Goal: Information Seeking & Learning: Learn about a topic

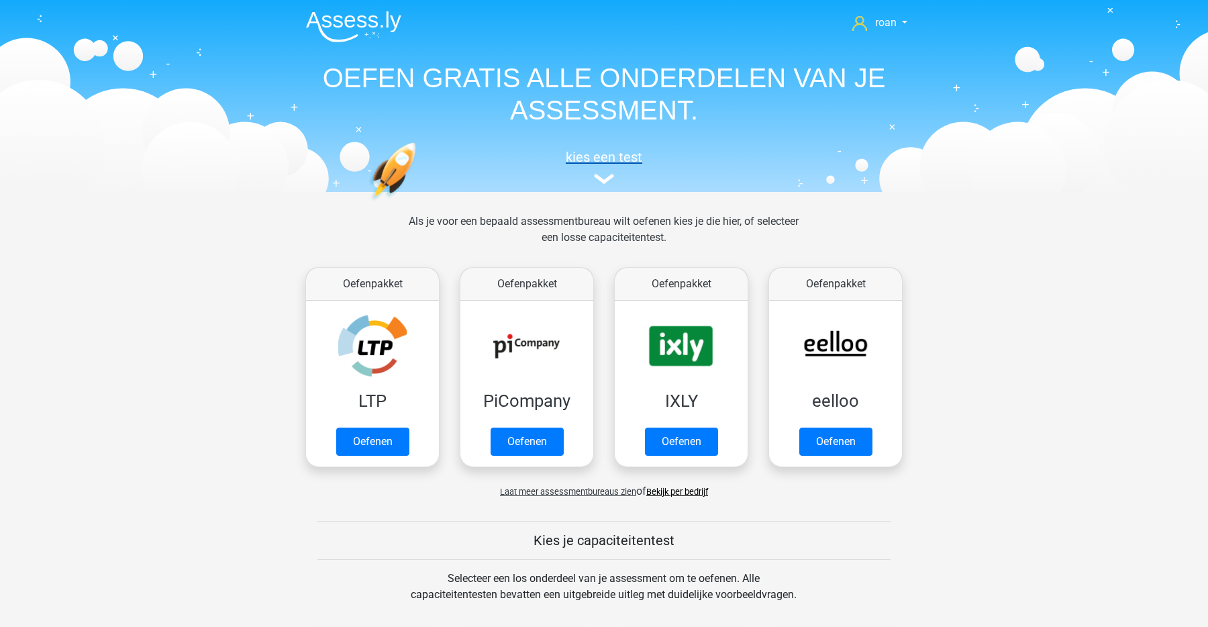
click at [618, 160] on h5 "kies een test" at bounding box center [604, 157] width 618 height 16
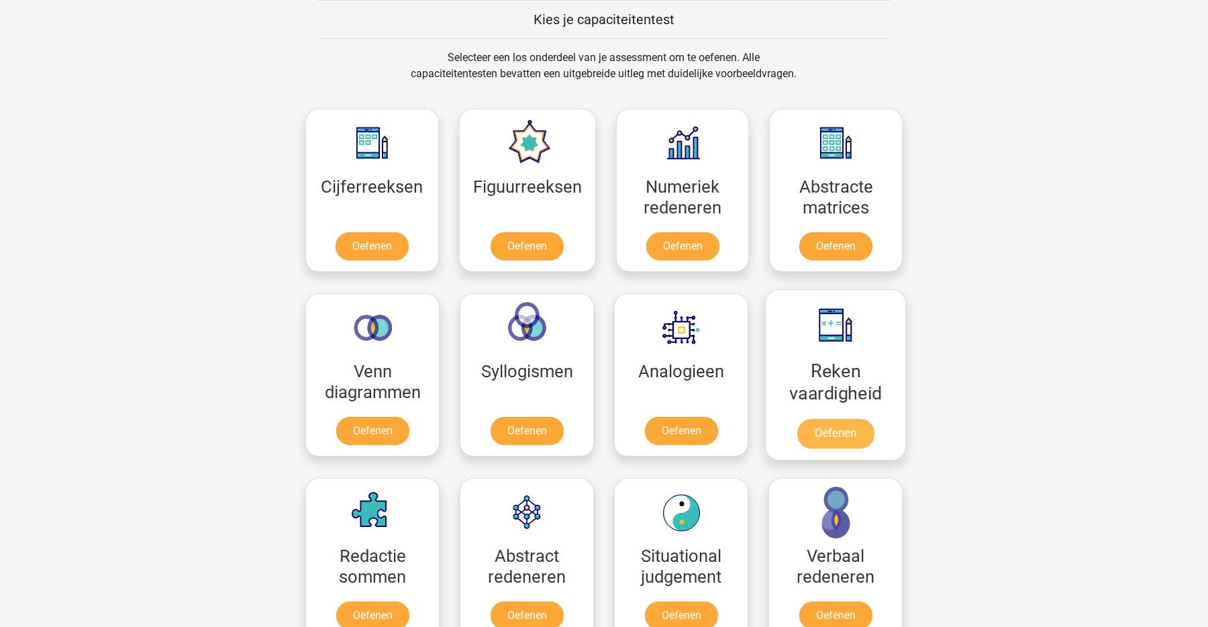
scroll to position [550, 0]
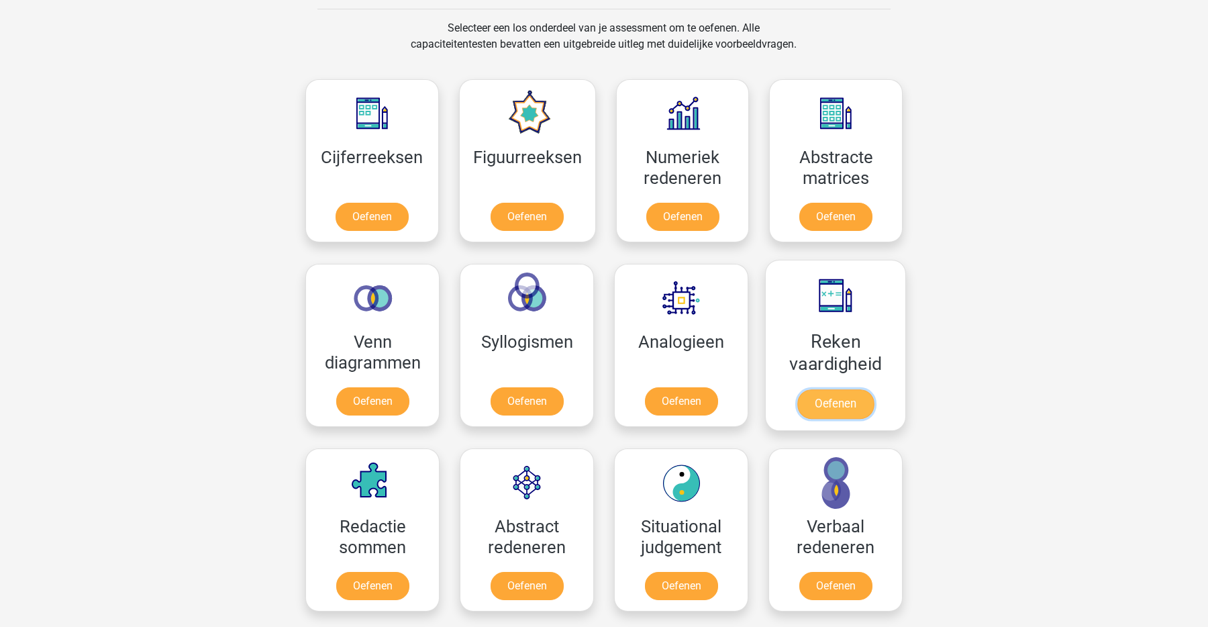
click at [805, 419] on link "Oefenen" at bounding box center [835, 404] width 77 height 30
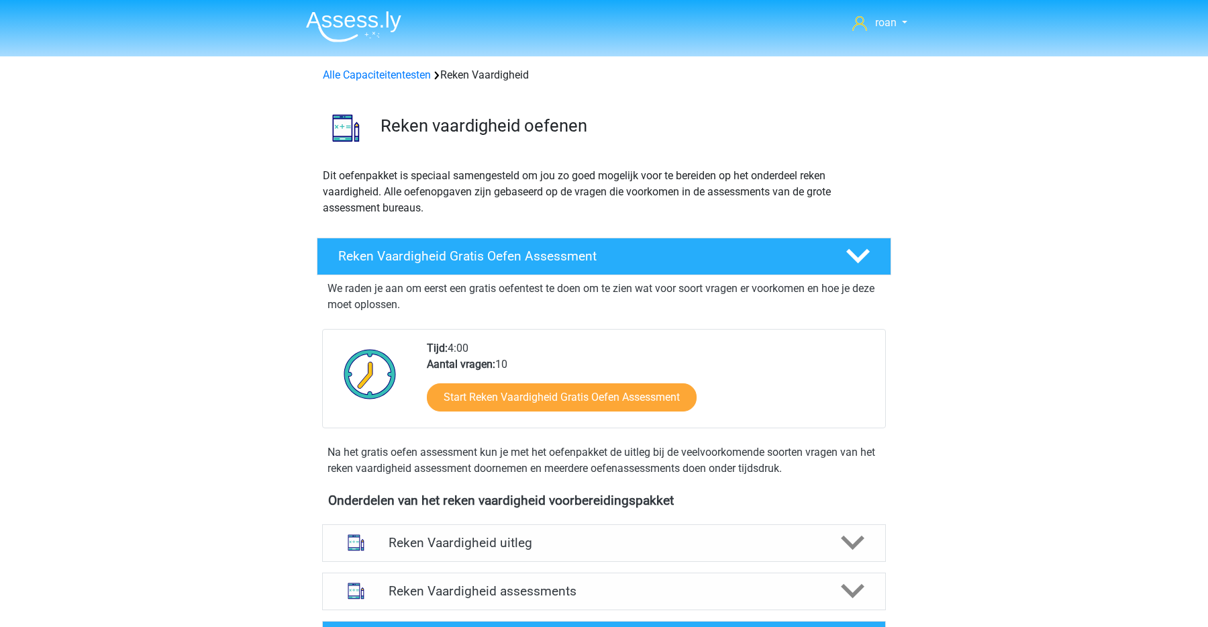
scroll to position [351, 0]
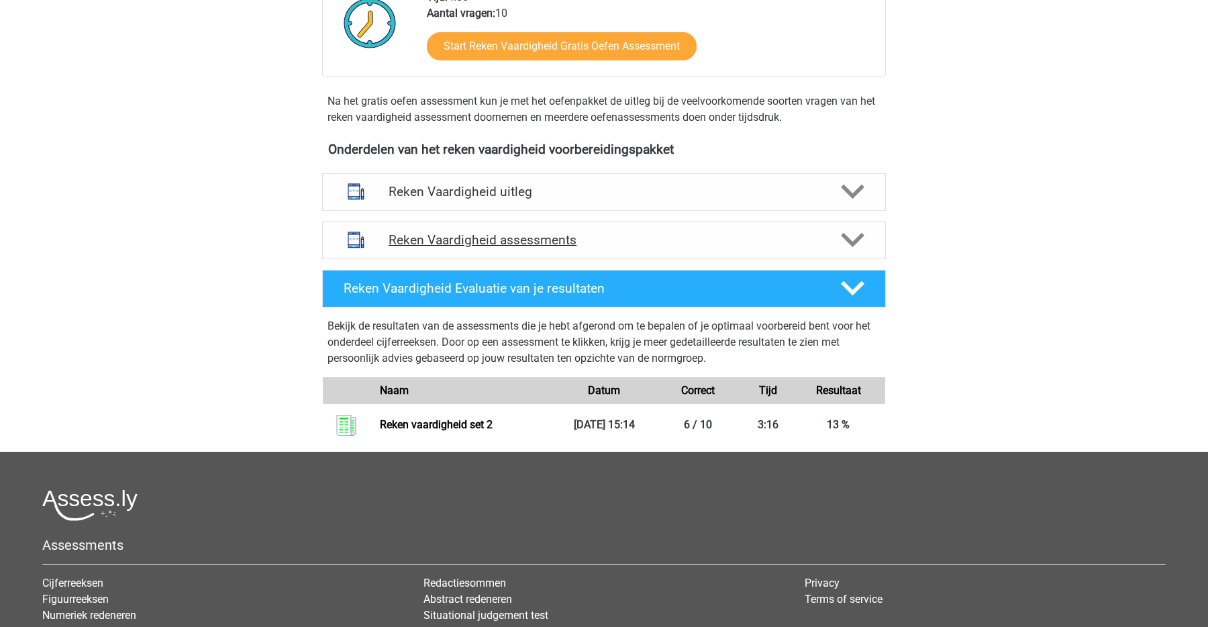
click at [646, 241] on h4 "Reken Vaardigheid assessments" at bounding box center [604, 239] width 431 height 15
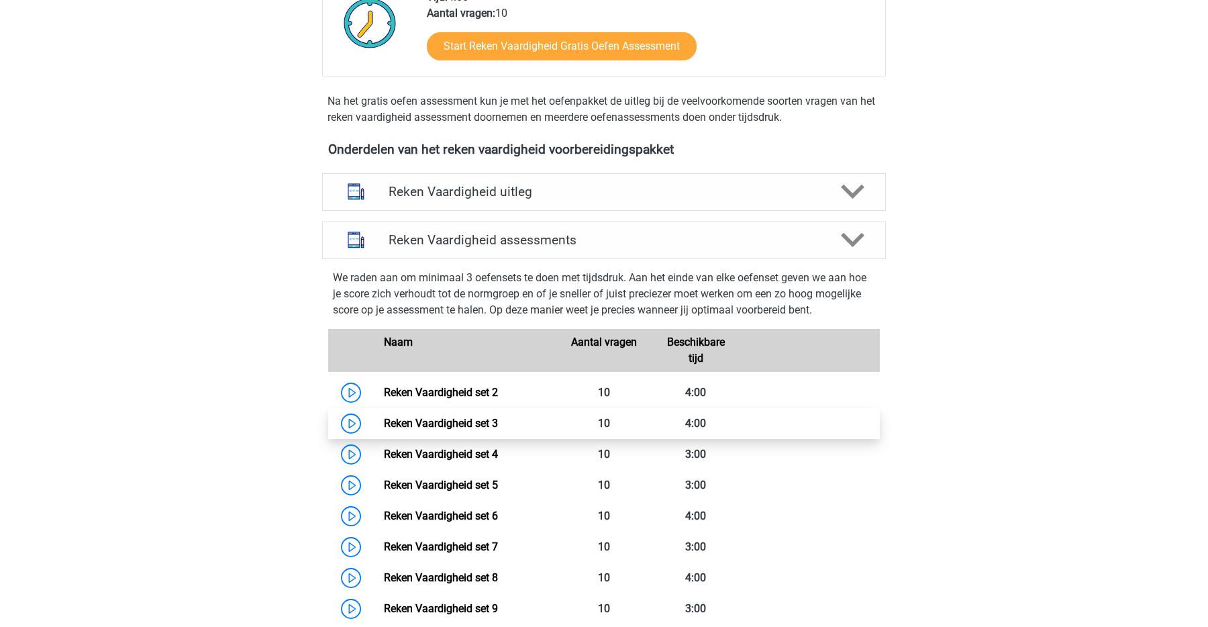
click at [498, 420] on link "Reken Vaardigheid set 3" at bounding box center [441, 423] width 114 height 13
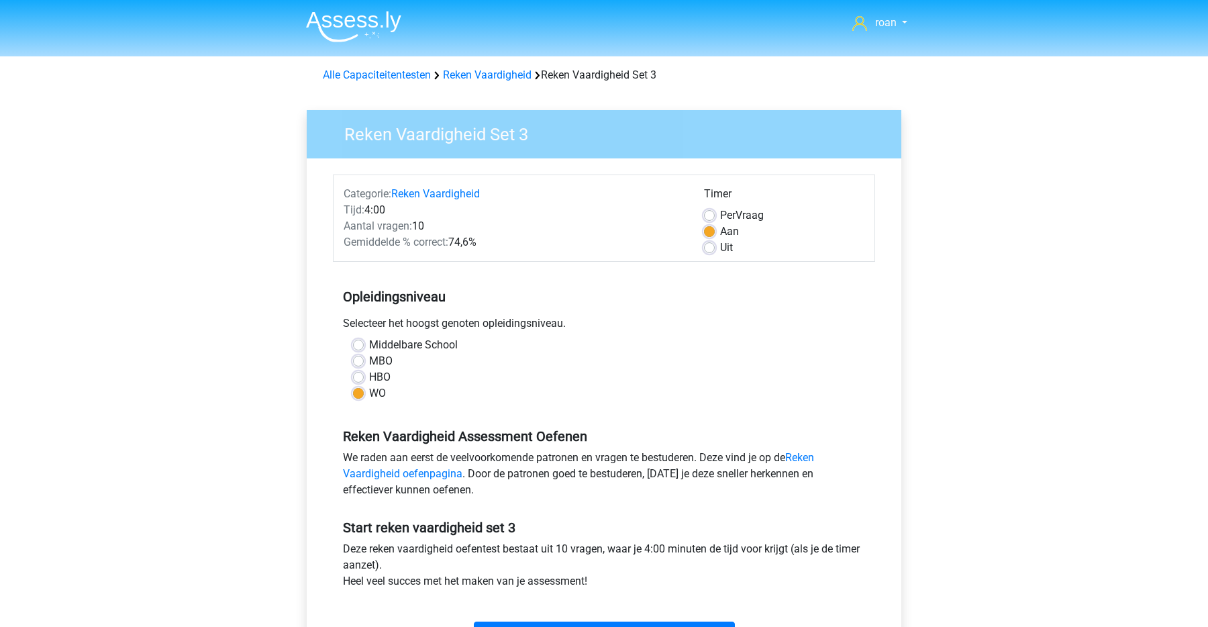
scroll to position [159, 0]
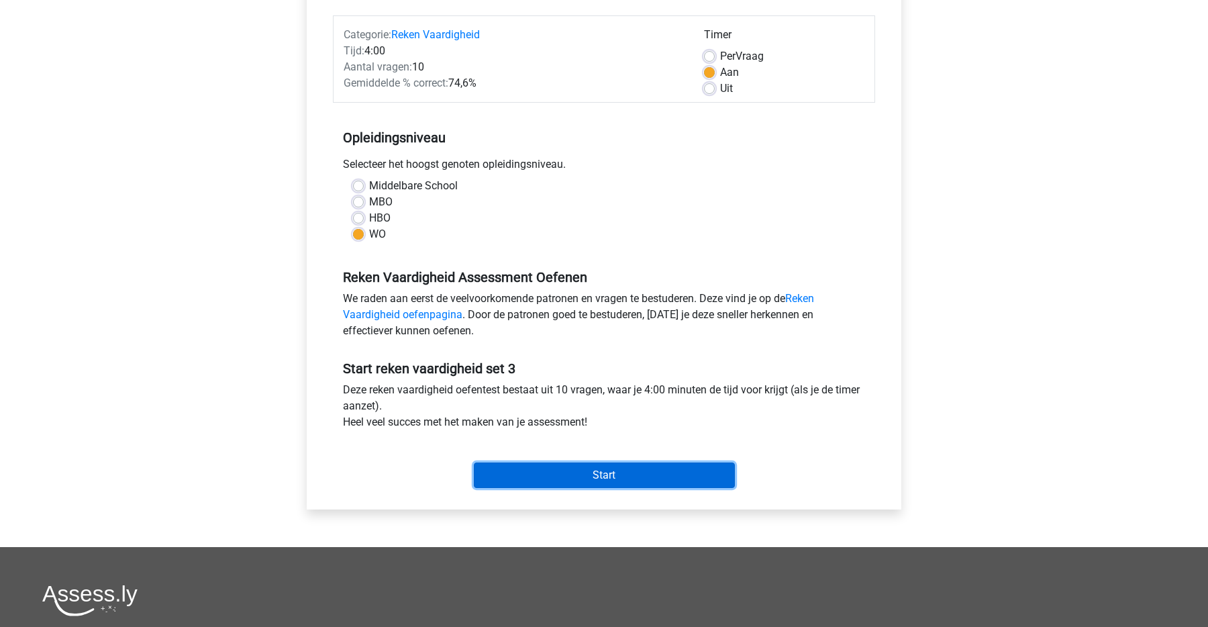
click at [663, 473] on input "Start" at bounding box center [604, 476] width 261 height 26
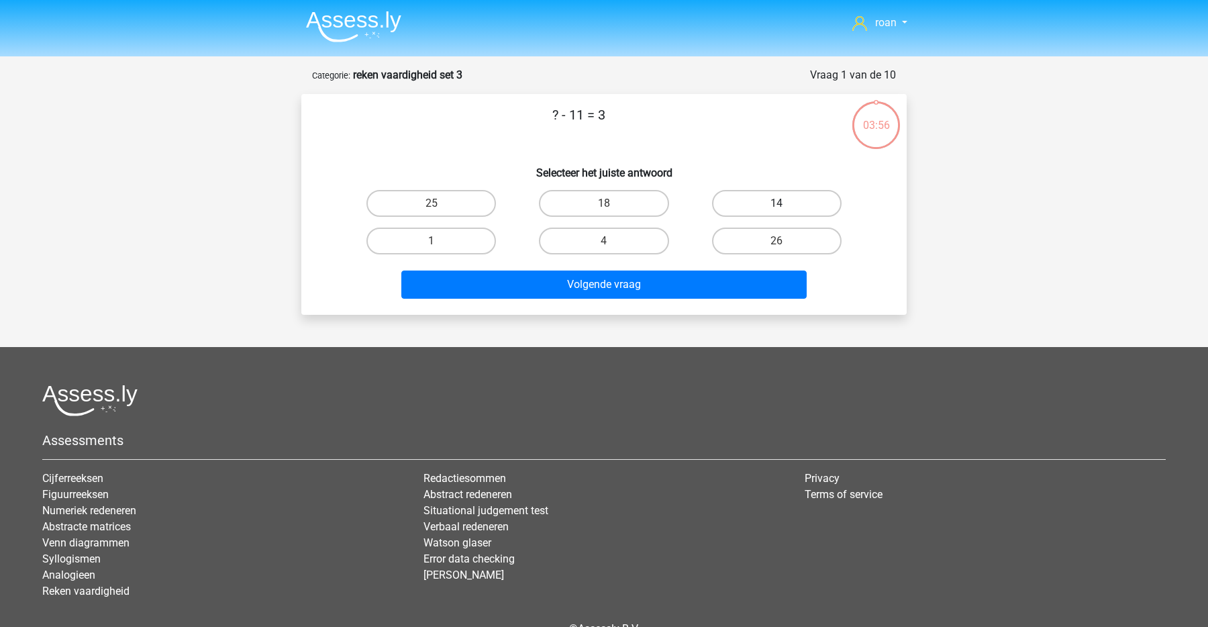
click at [731, 192] on label "14" at bounding box center [777, 203] width 130 height 27
click at [777, 203] on input "14" at bounding box center [781, 207] width 9 height 9
radio input "true"
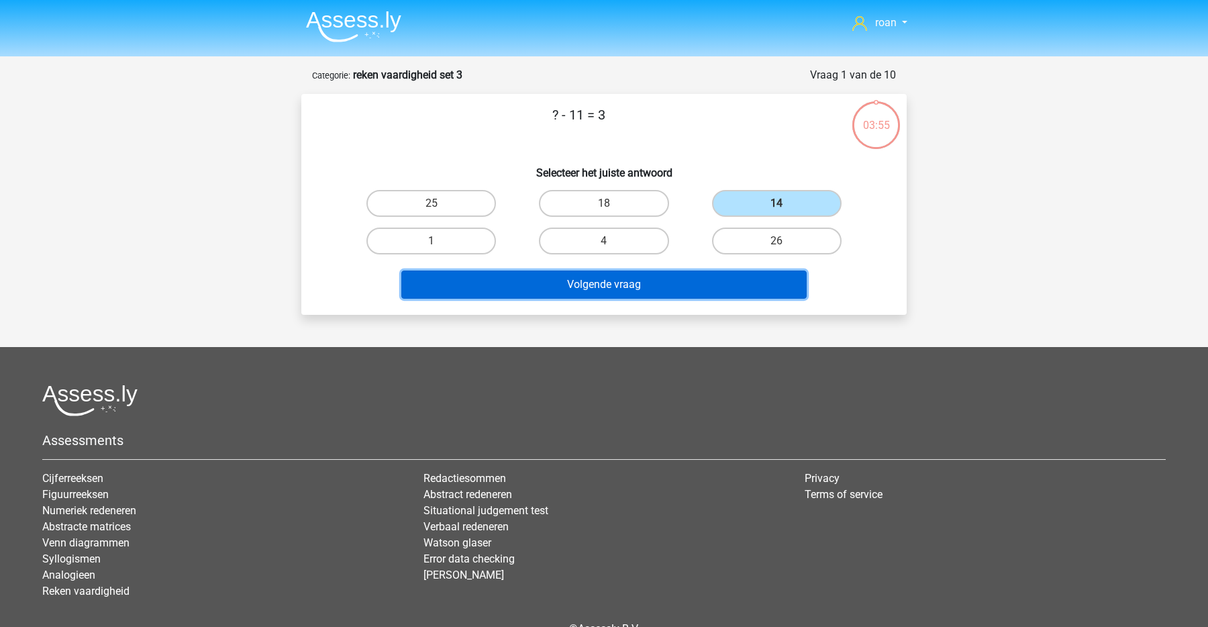
click at [731, 279] on button "Volgende vraag" at bounding box center [604, 285] width 406 height 28
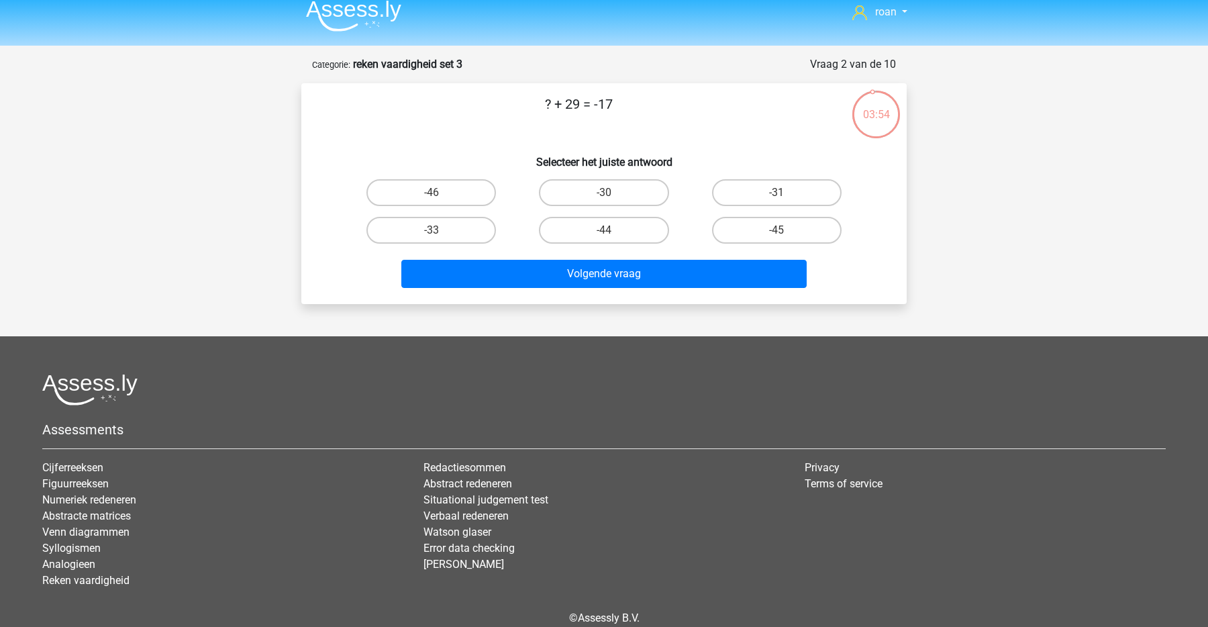
scroll to position [9, 0]
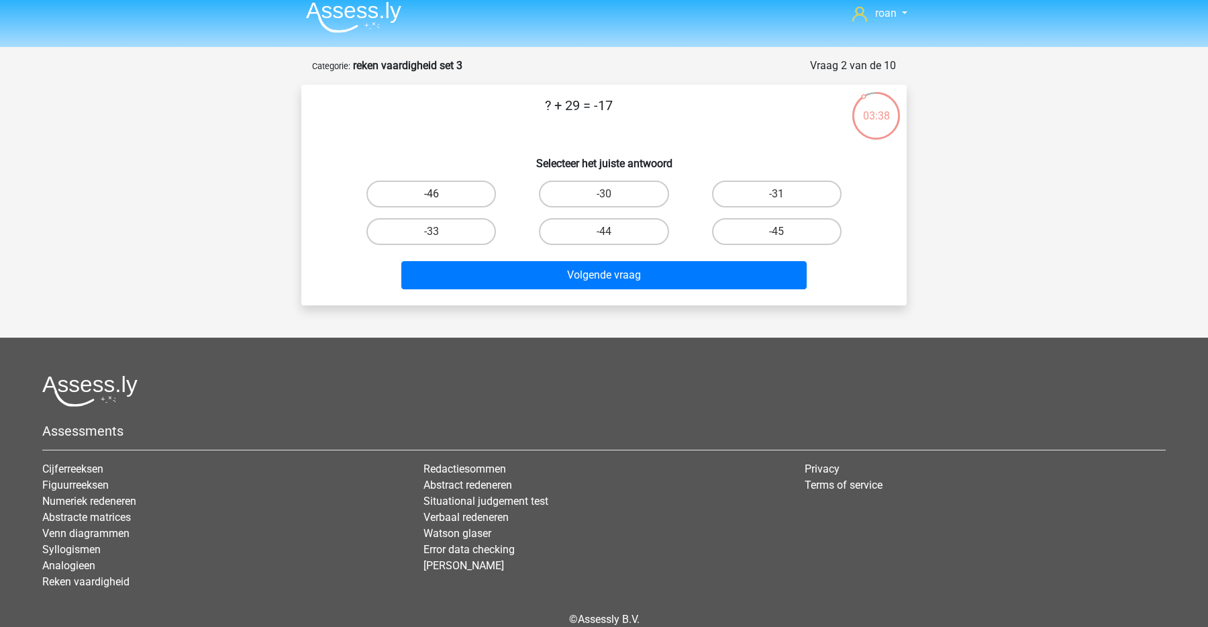
click at [442, 191] on label "-46" at bounding box center [432, 194] width 130 height 27
click at [440, 194] on input "-46" at bounding box center [436, 198] width 9 height 9
radio input "true"
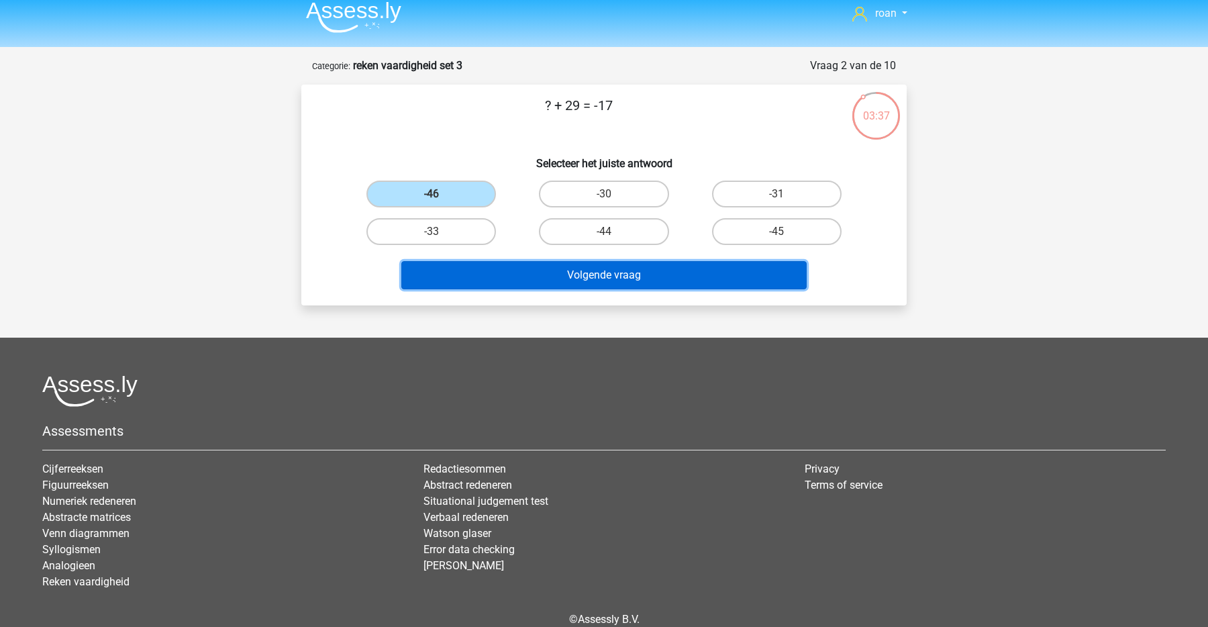
click at [495, 287] on button "Volgende vraag" at bounding box center [604, 275] width 406 height 28
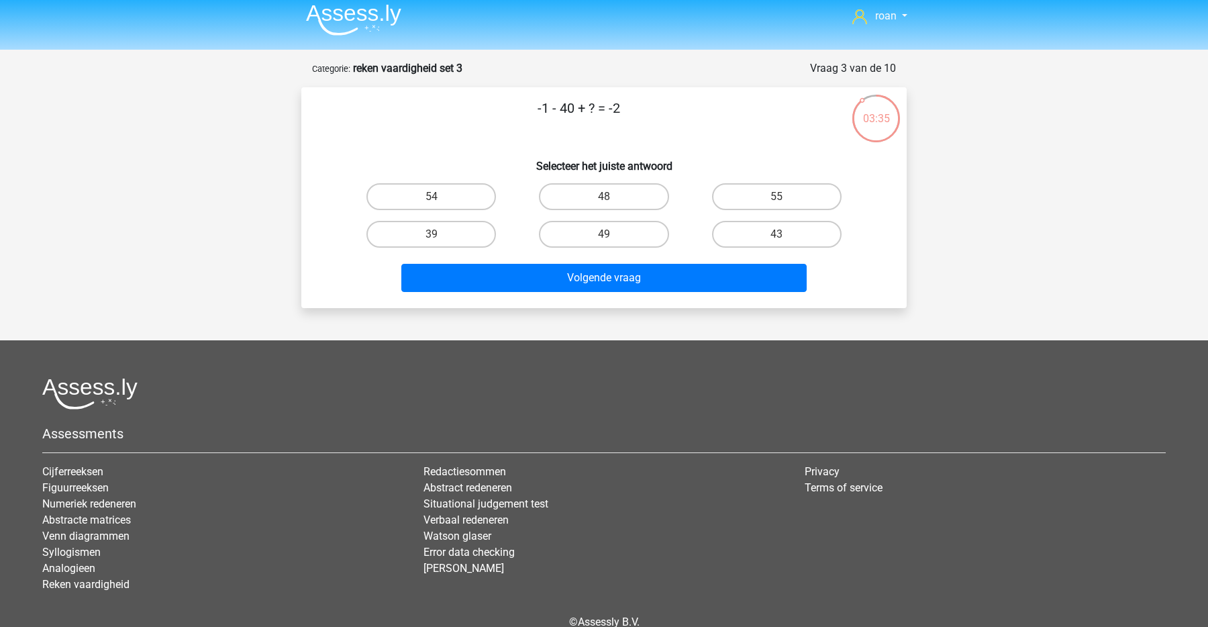
scroll to position [5, 0]
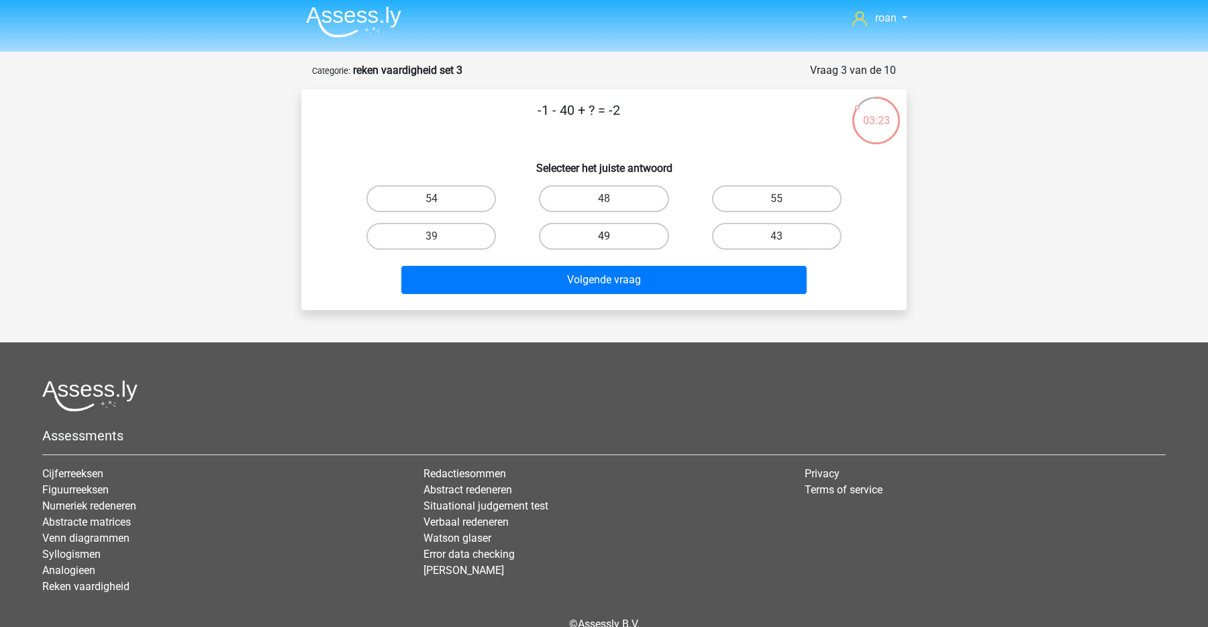
click at [638, 234] on label "49" at bounding box center [604, 236] width 130 height 27
click at [613, 236] on input "49" at bounding box center [608, 240] width 9 height 9
radio input "true"
click at [771, 234] on label "43" at bounding box center [777, 236] width 130 height 27
click at [777, 236] on input "43" at bounding box center [781, 240] width 9 height 9
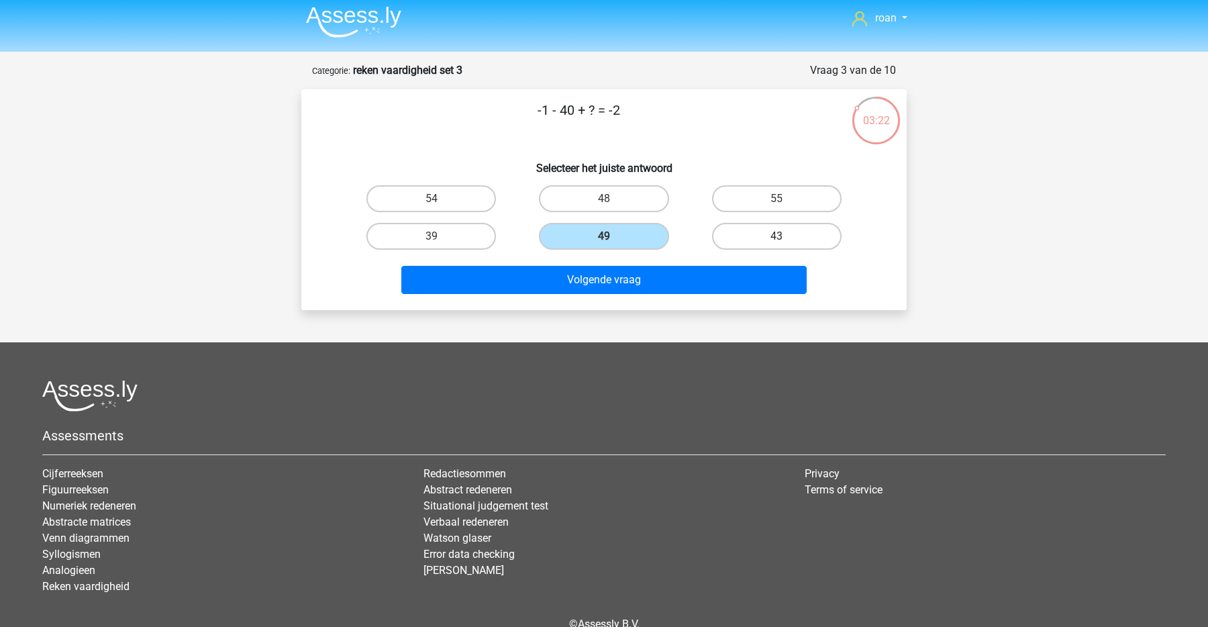
radio input "true"
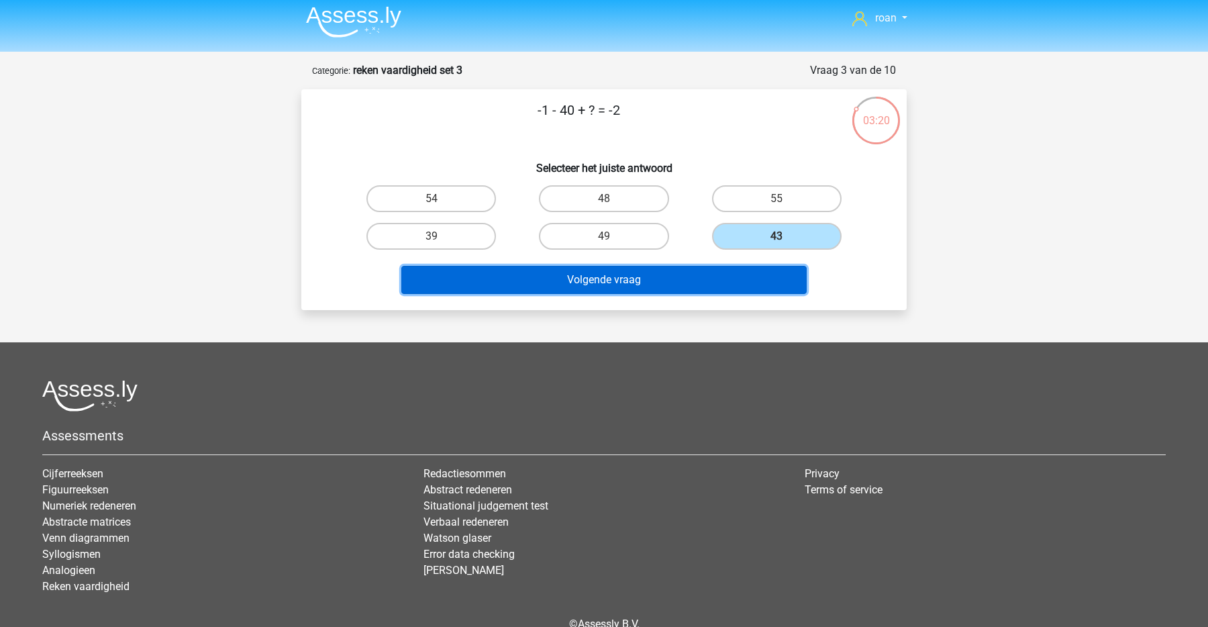
click at [684, 285] on button "Volgende vraag" at bounding box center [604, 280] width 406 height 28
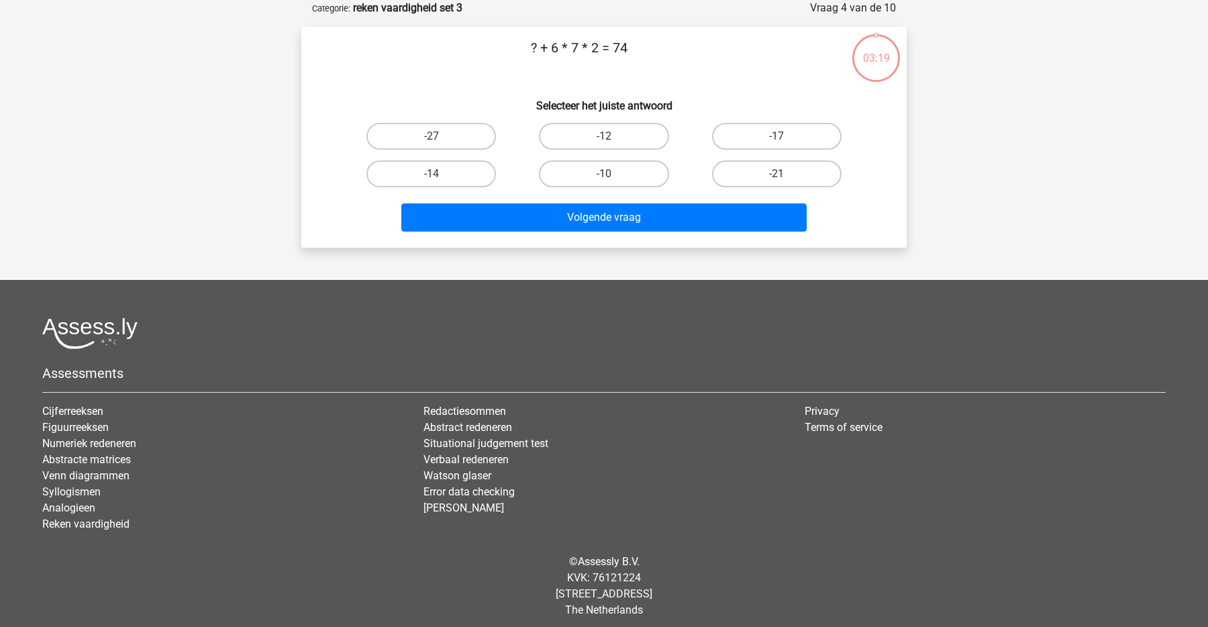
scroll to position [0, 0]
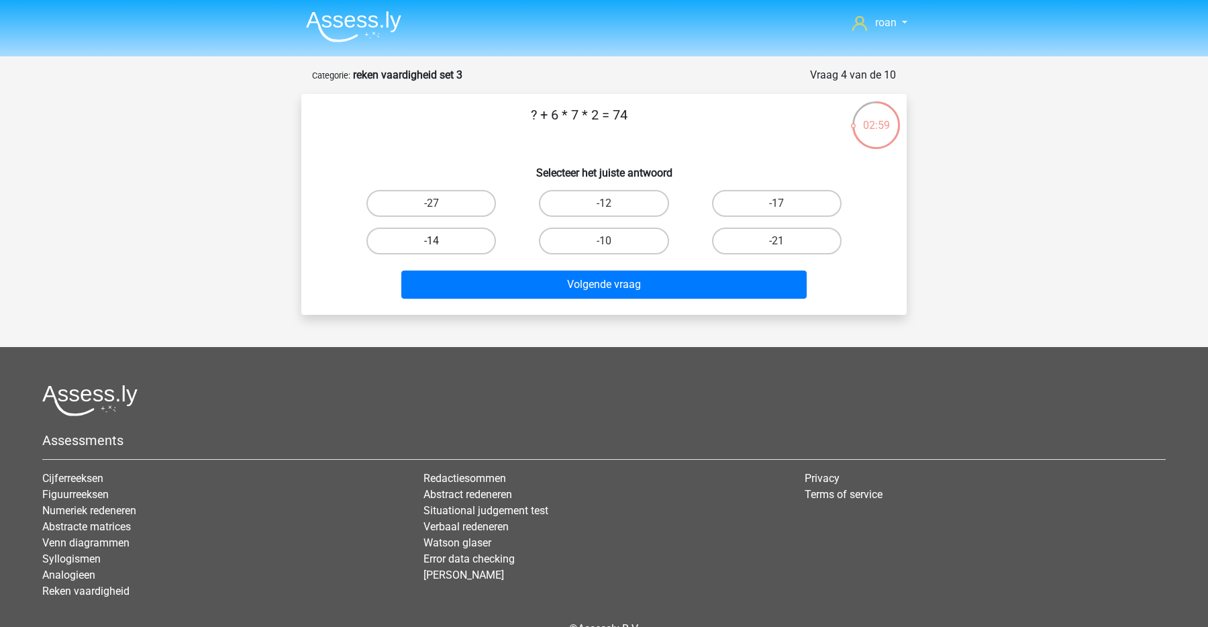
click at [478, 245] on label "-14" at bounding box center [432, 241] width 130 height 27
click at [440, 245] on input "-14" at bounding box center [436, 245] width 9 height 9
radio input "true"
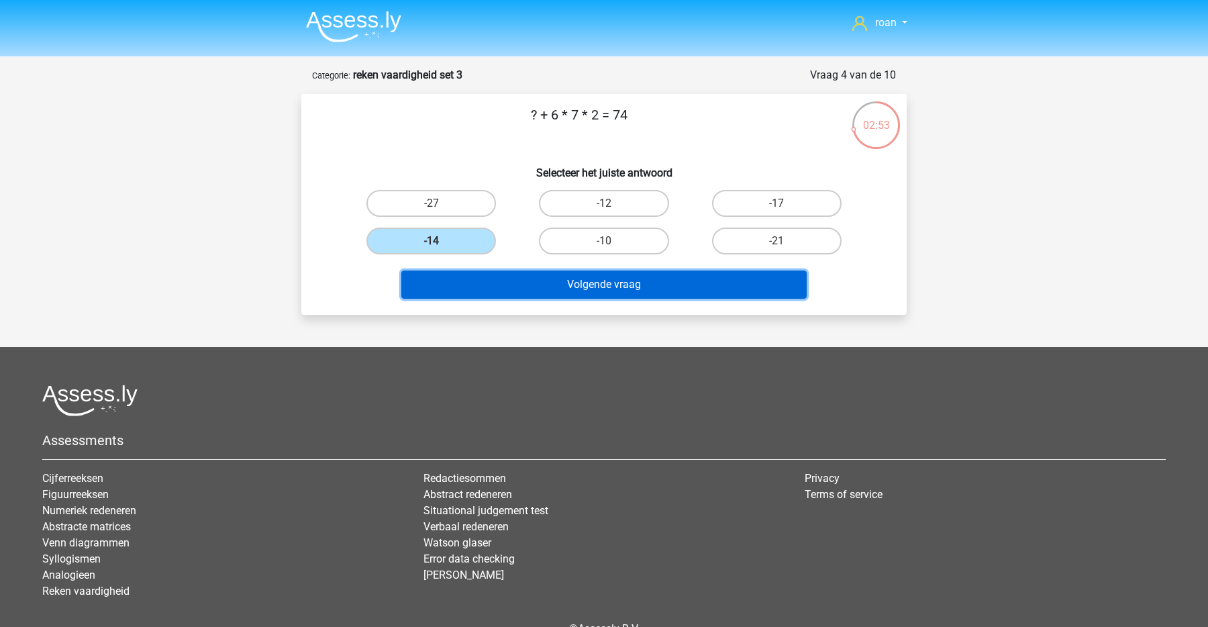
click at [490, 289] on button "Volgende vraag" at bounding box center [604, 285] width 406 height 28
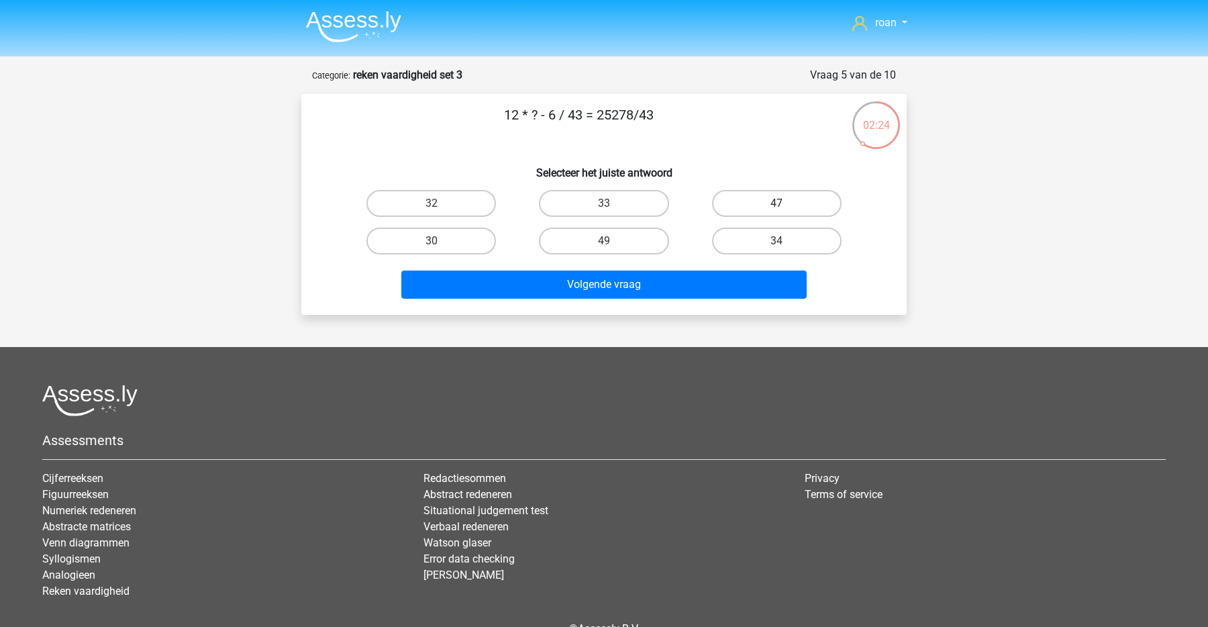
click at [732, 199] on label "47" at bounding box center [777, 203] width 130 height 27
click at [777, 203] on input "47" at bounding box center [781, 207] width 9 height 9
radio input "true"
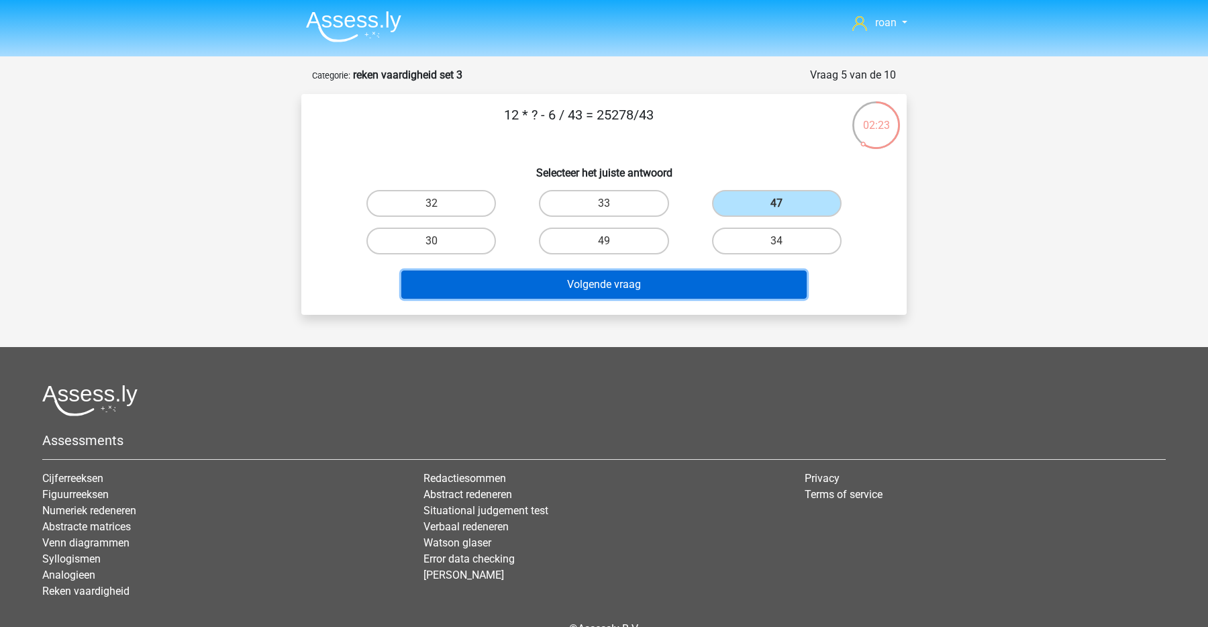
click at [683, 275] on button "Volgende vraag" at bounding box center [604, 285] width 406 height 28
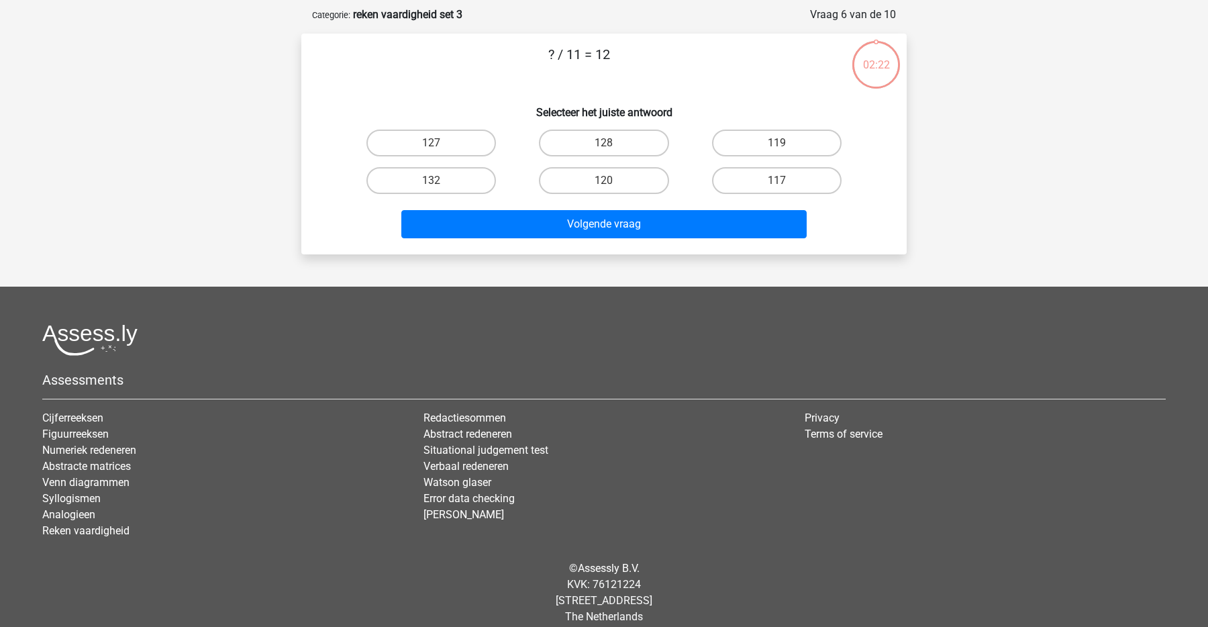
scroll to position [67, 0]
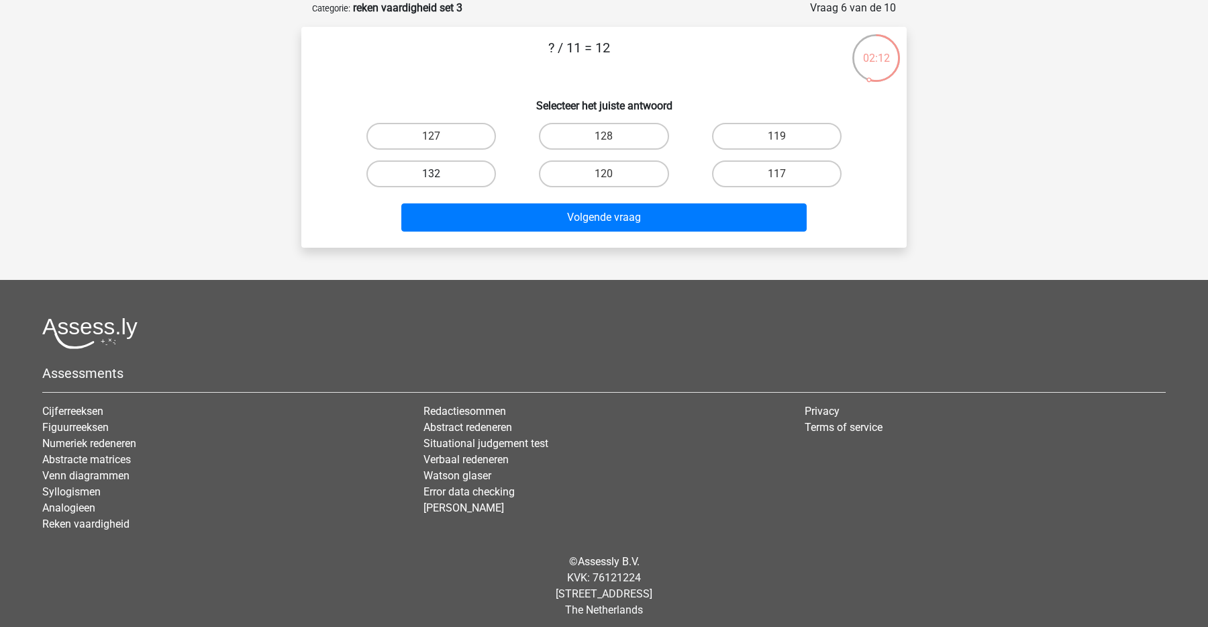
click at [452, 181] on label "132" at bounding box center [432, 173] width 130 height 27
click at [440, 181] on input "132" at bounding box center [436, 178] width 9 height 9
radio input "true"
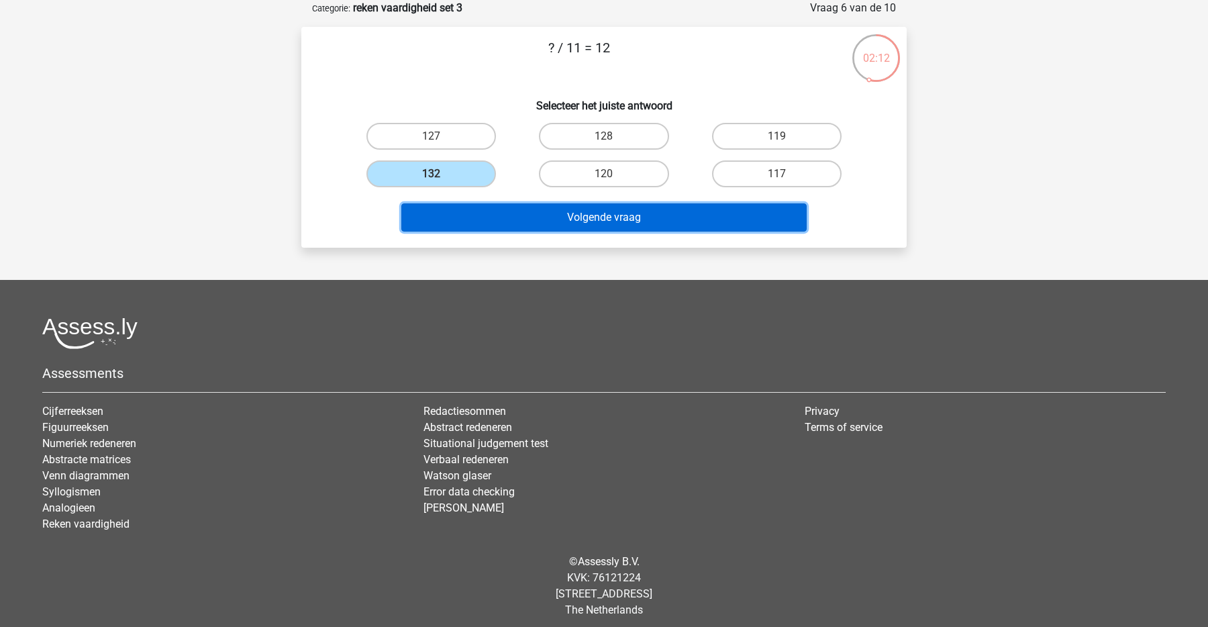
click at [503, 216] on button "Volgende vraag" at bounding box center [604, 217] width 406 height 28
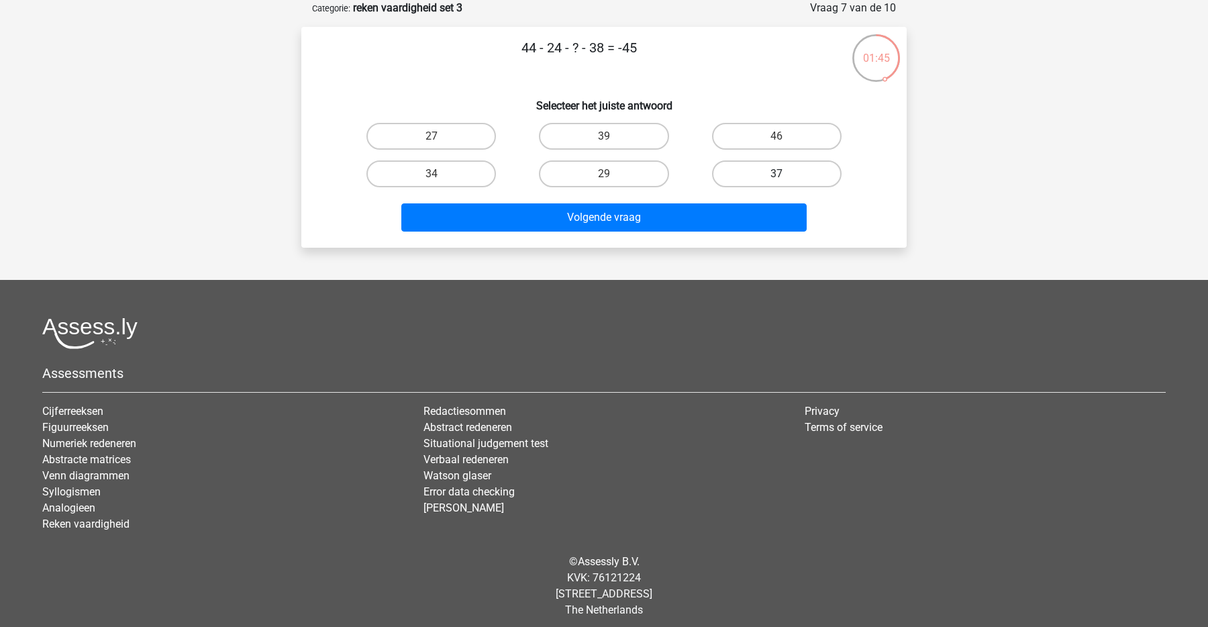
click at [817, 180] on label "37" at bounding box center [777, 173] width 130 height 27
click at [785, 180] on input "37" at bounding box center [781, 178] width 9 height 9
radio input "true"
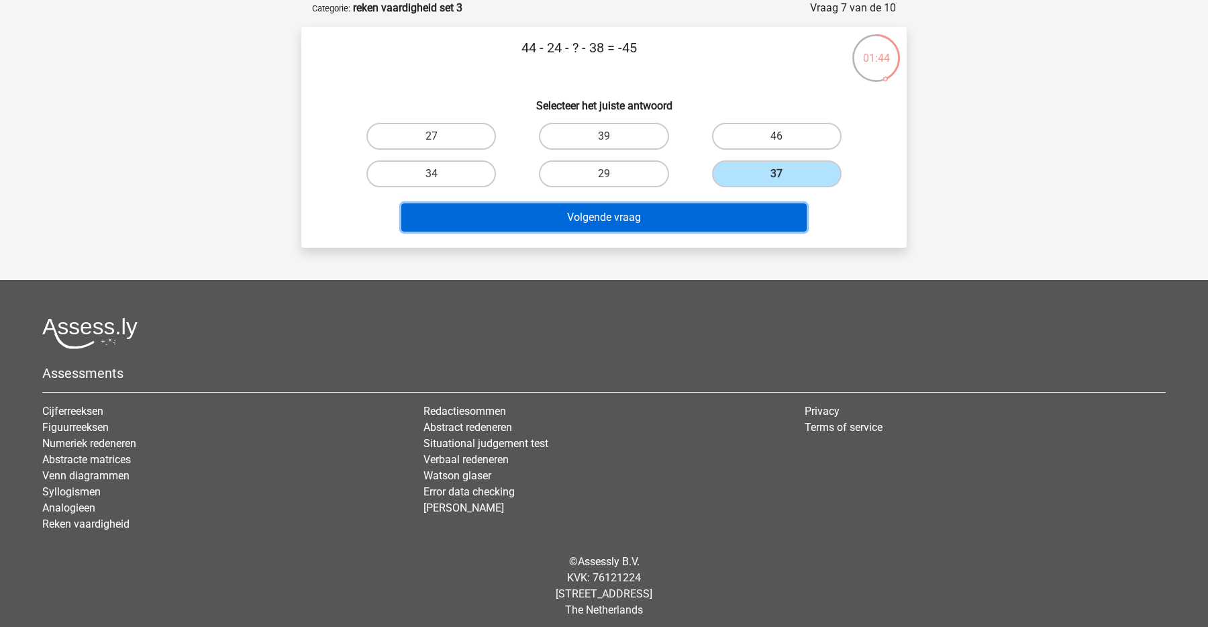
click at [753, 211] on button "Volgende vraag" at bounding box center [604, 217] width 406 height 28
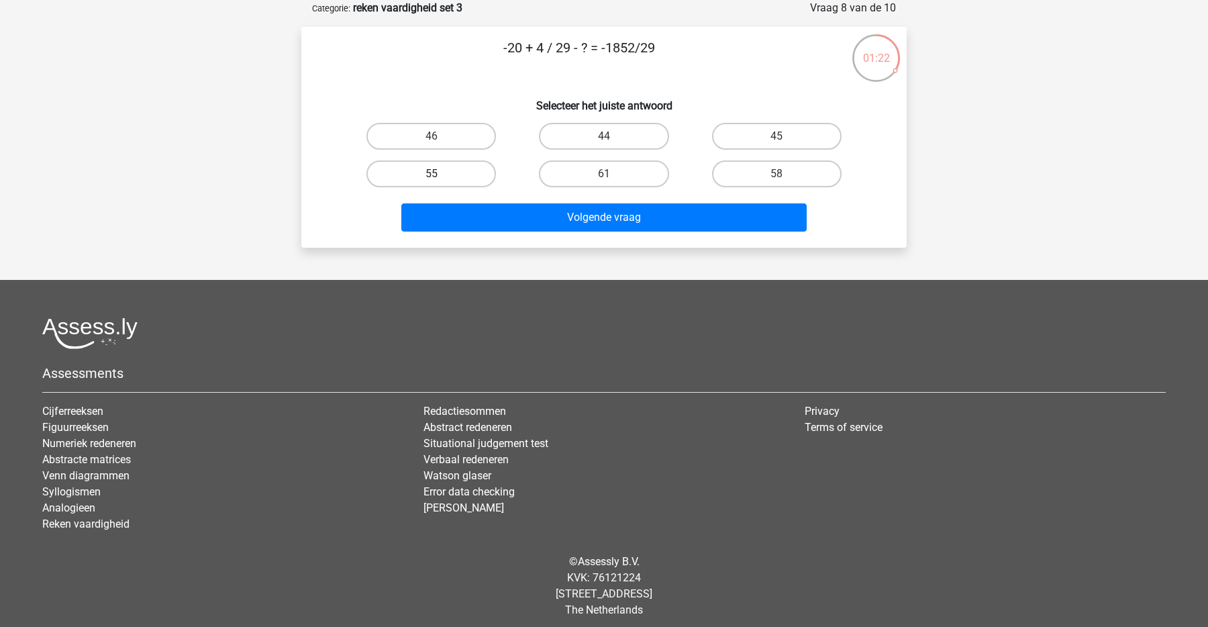
click at [458, 160] on label "55" at bounding box center [432, 173] width 130 height 27
click at [440, 174] on input "55" at bounding box center [436, 178] width 9 height 9
radio input "true"
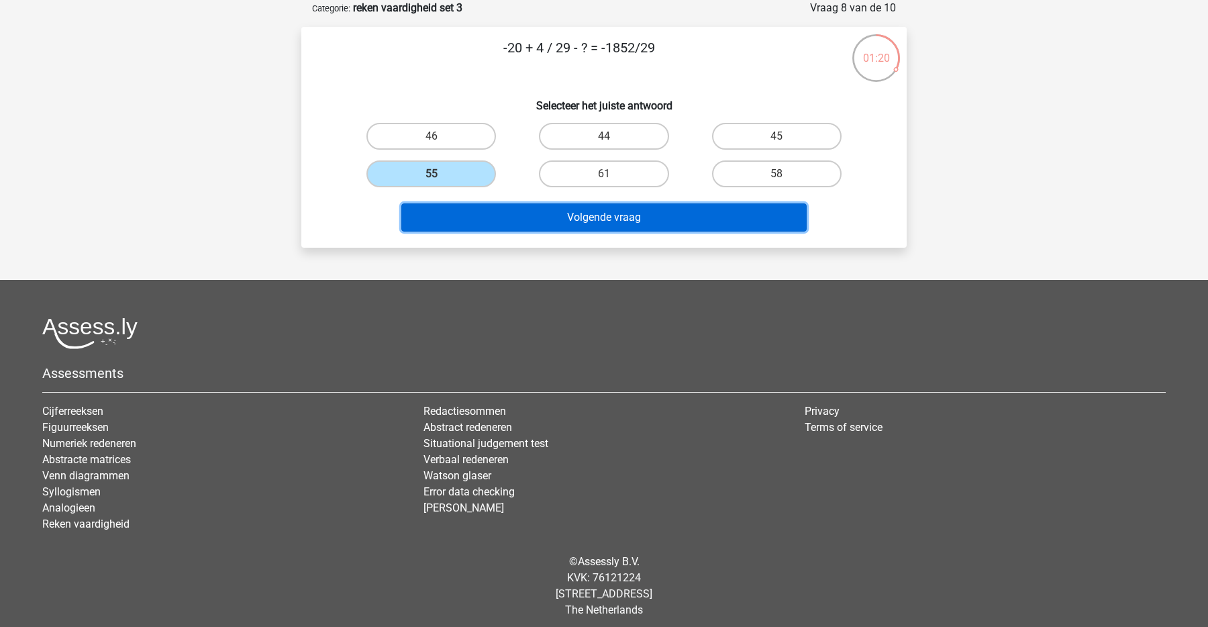
click at [616, 217] on button "Volgende vraag" at bounding box center [604, 217] width 406 height 28
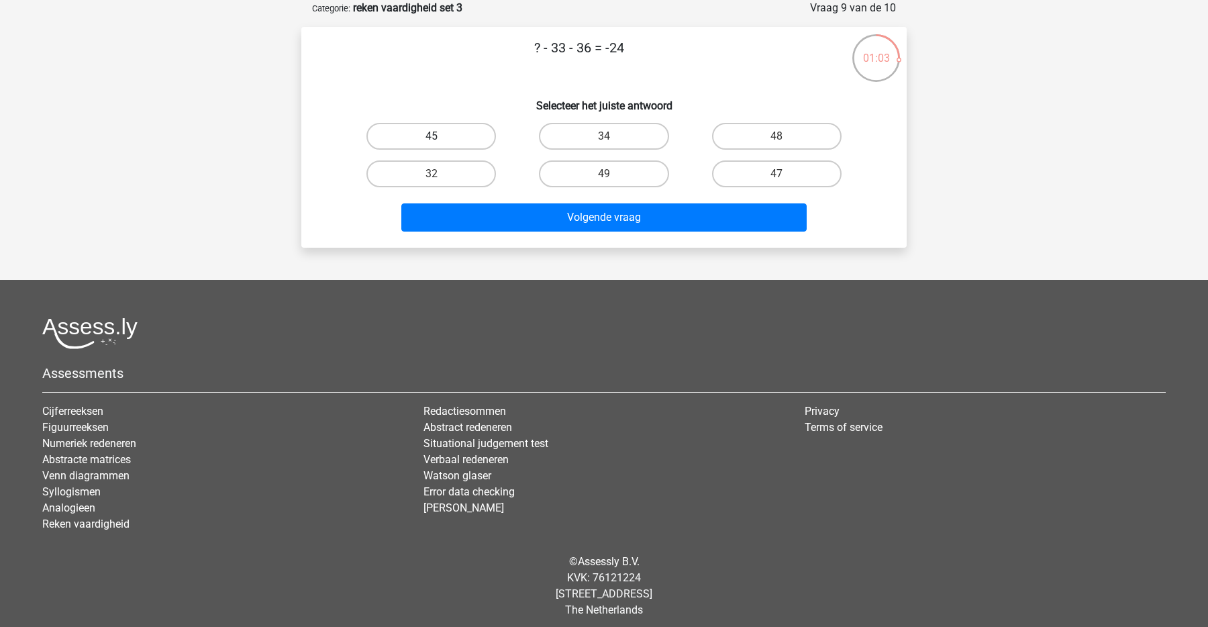
click at [448, 140] on label "45" at bounding box center [432, 136] width 130 height 27
click at [440, 140] on input "45" at bounding box center [436, 140] width 9 height 9
radio input "true"
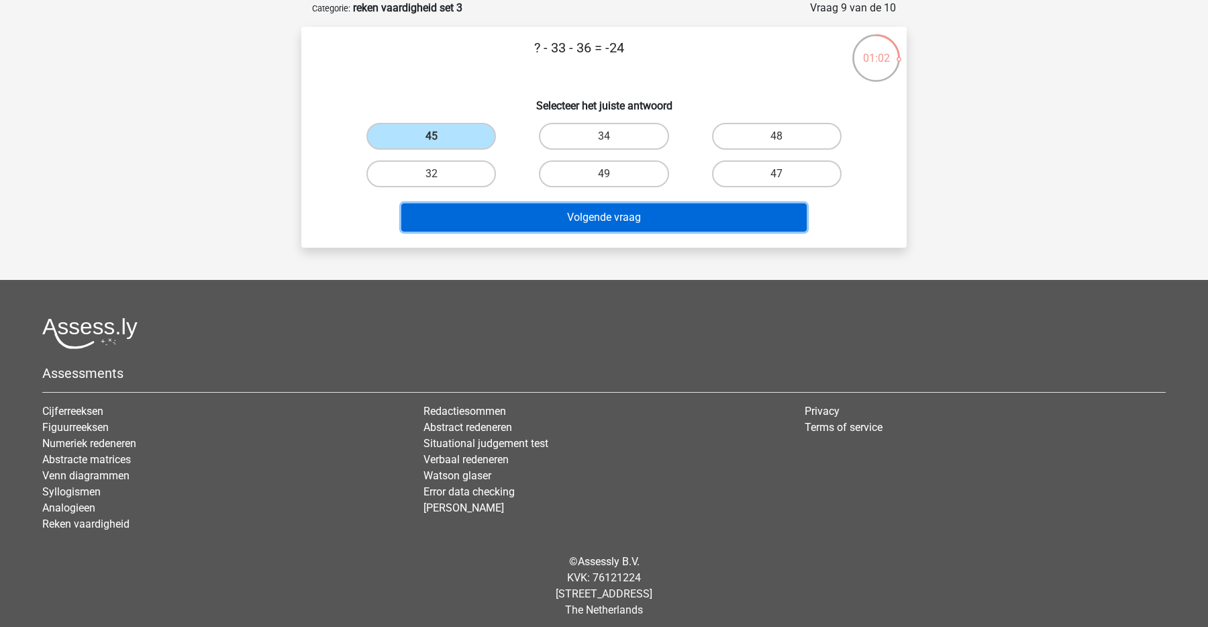
click at [598, 204] on button "Volgende vraag" at bounding box center [604, 217] width 406 height 28
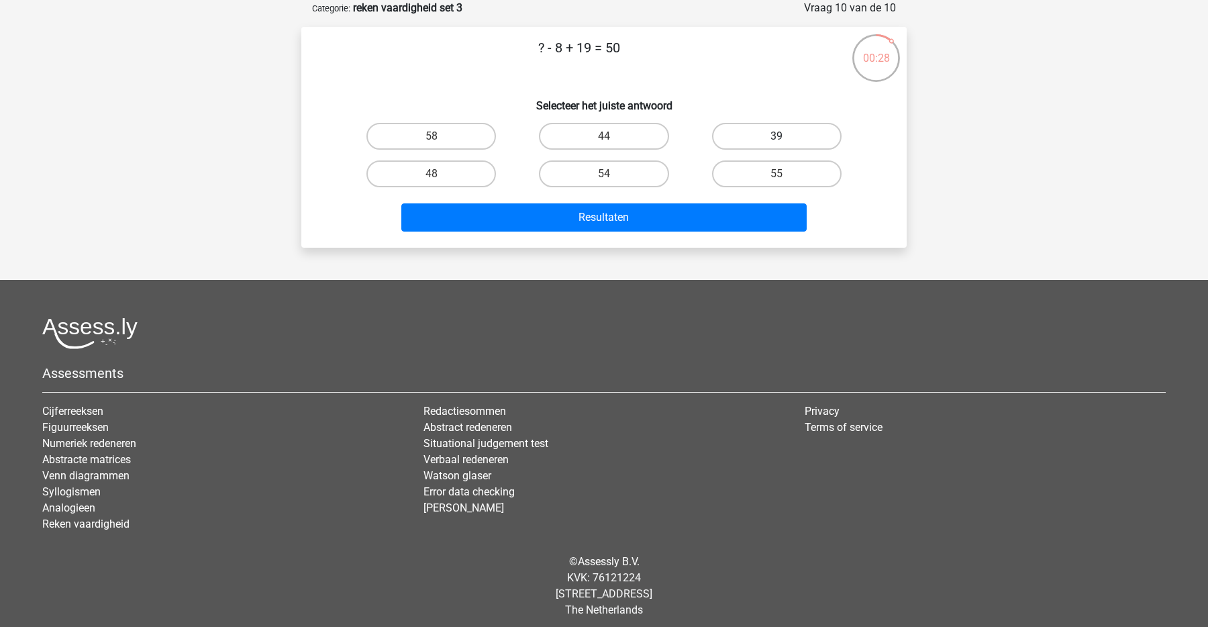
click at [767, 132] on label "39" at bounding box center [777, 136] width 130 height 27
click at [777, 136] on input "39" at bounding box center [781, 140] width 9 height 9
radio input "true"
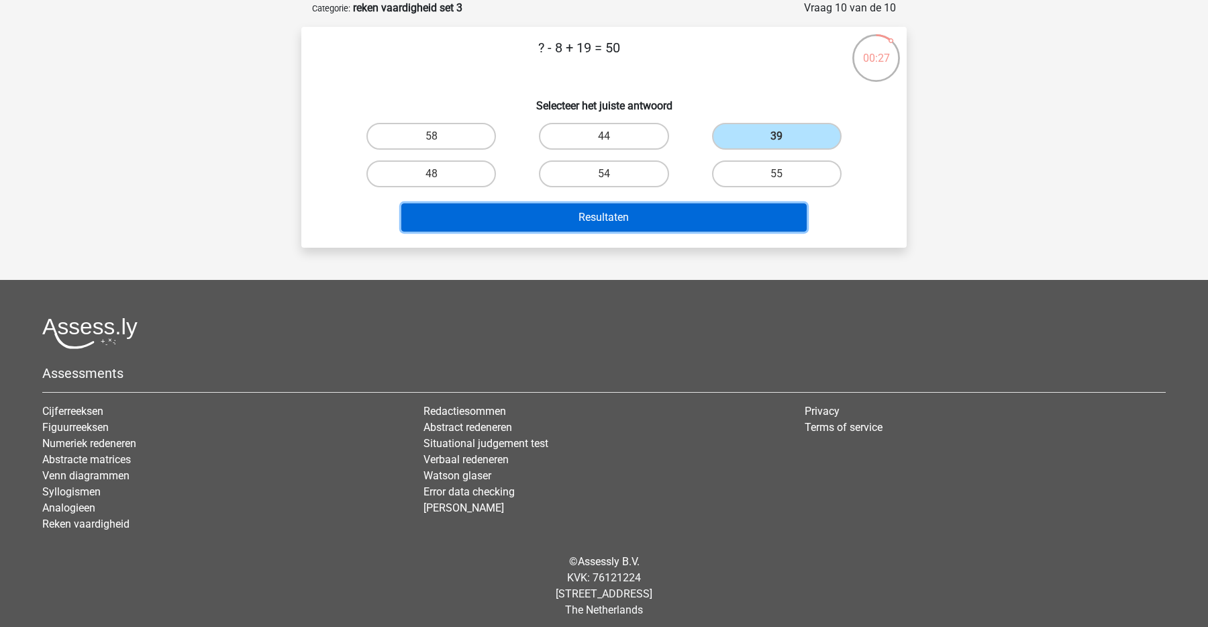
click at [693, 213] on button "Resultaten" at bounding box center [604, 217] width 406 height 28
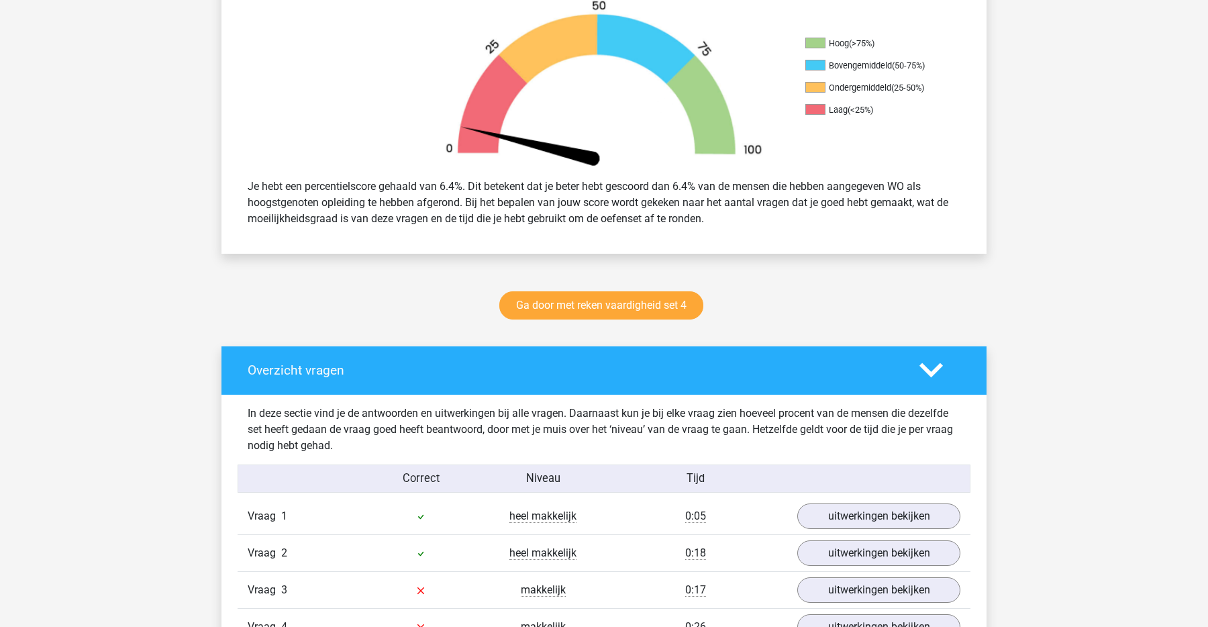
scroll to position [771, 0]
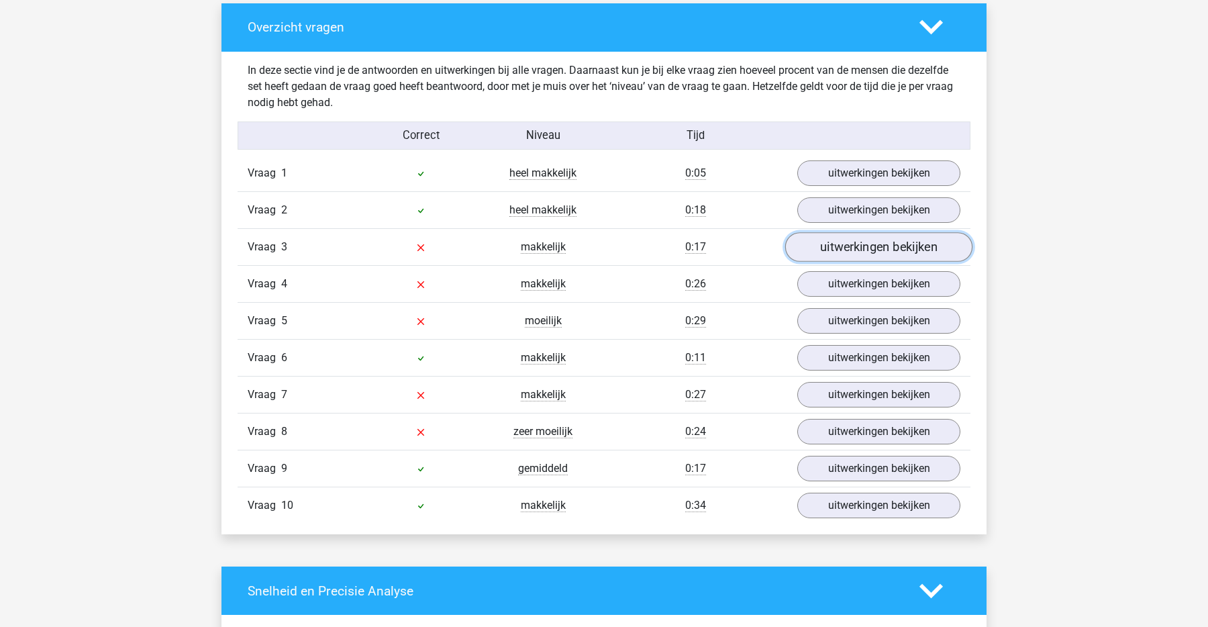
click at [867, 237] on link "uitwerkingen bekijken" at bounding box center [878, 248] width 187 height 30
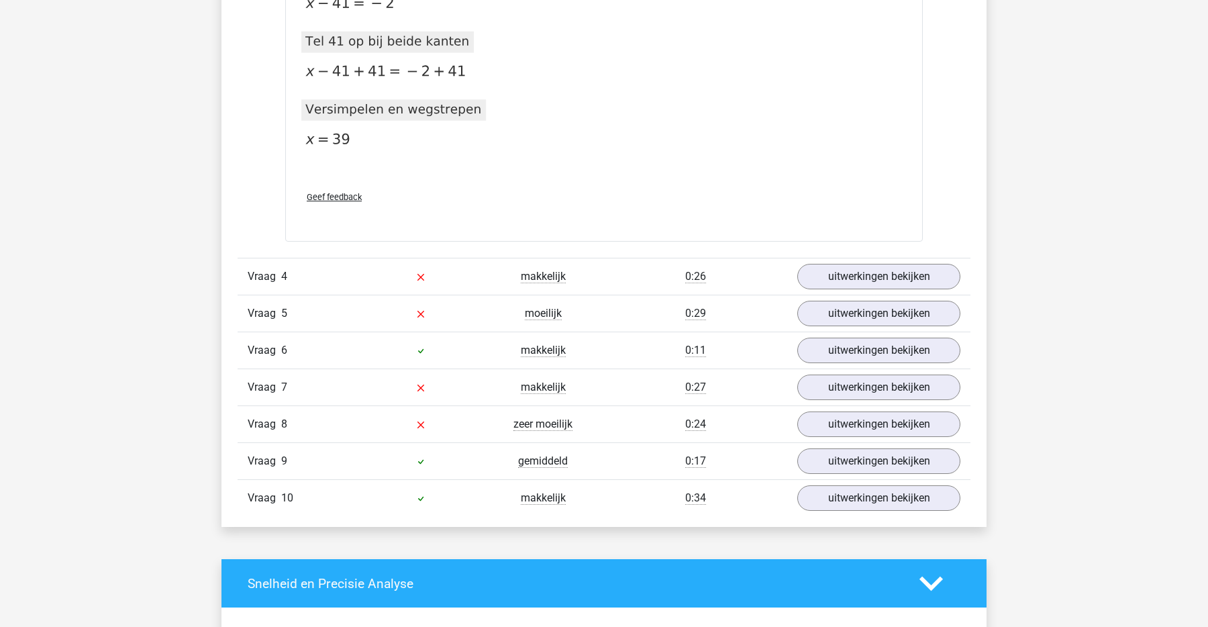
scroll to position [1330, 0]
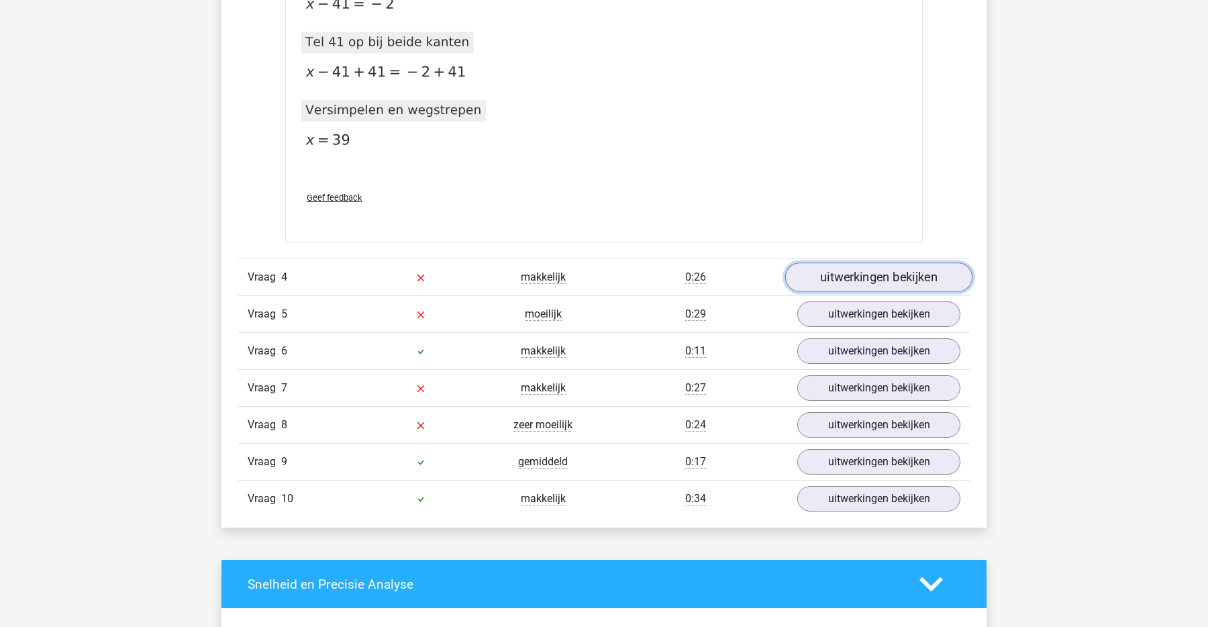
click at [839, 285] on link "uitwerkingen bekijken" at bounding box center [878, 277] width 187 height 30
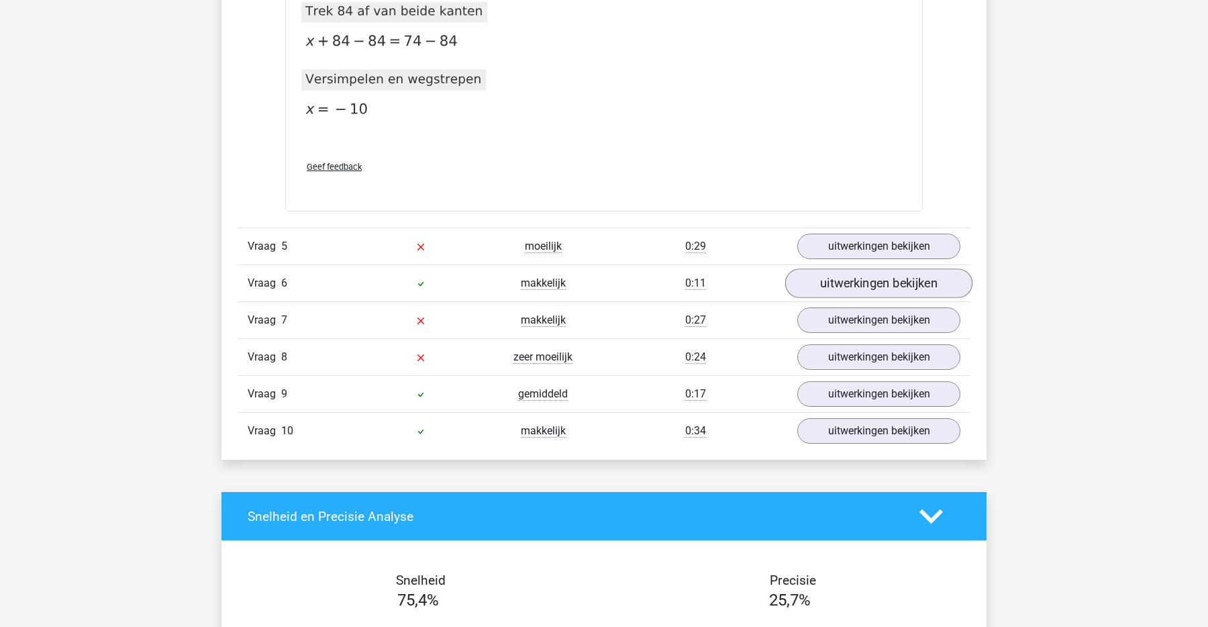
scroll to position [1974, 0]
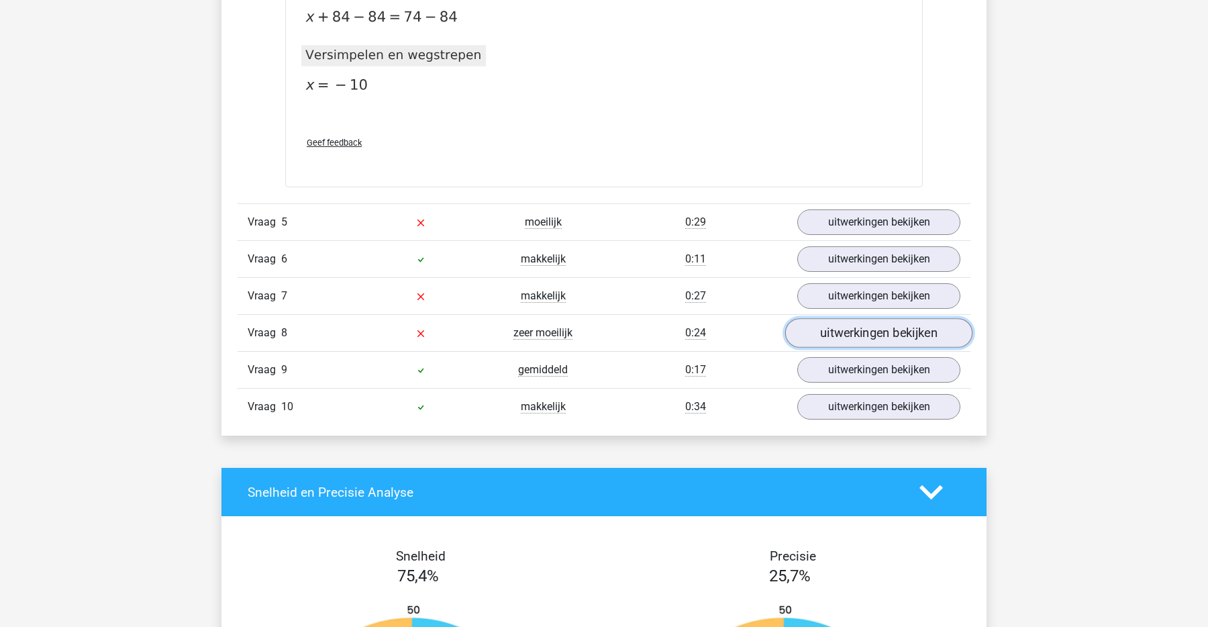
click at [832, 334] on link "uitwerkingen bekijken" at bounding box center [878, 333] width 187 height 30
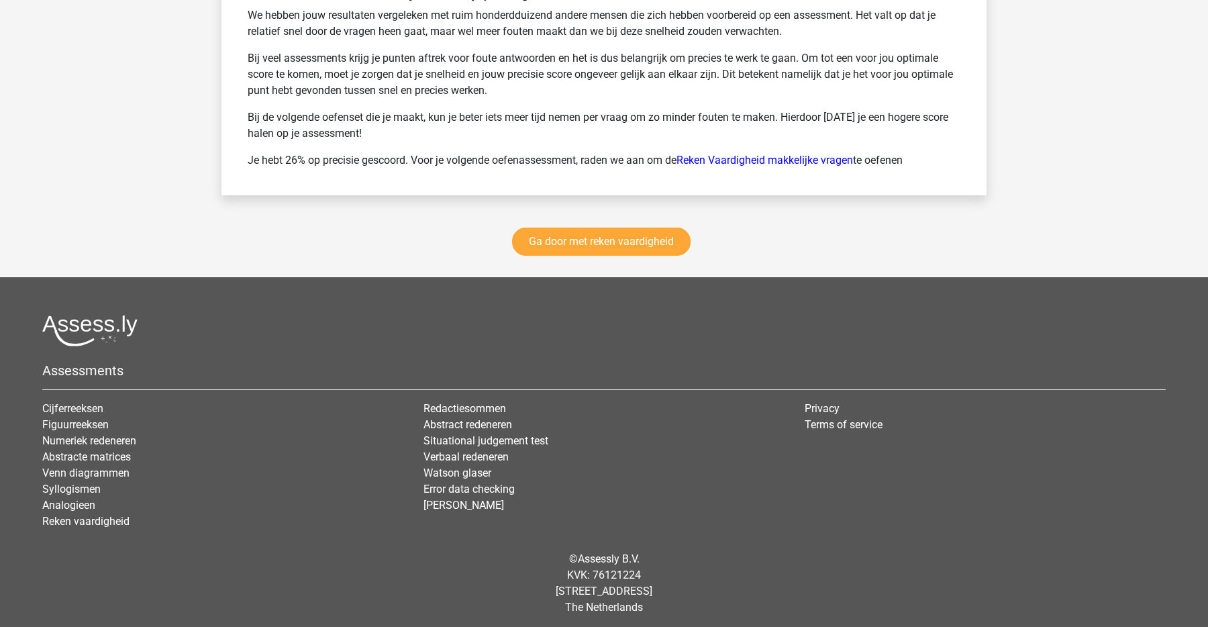
scroll to position [4162, 0]
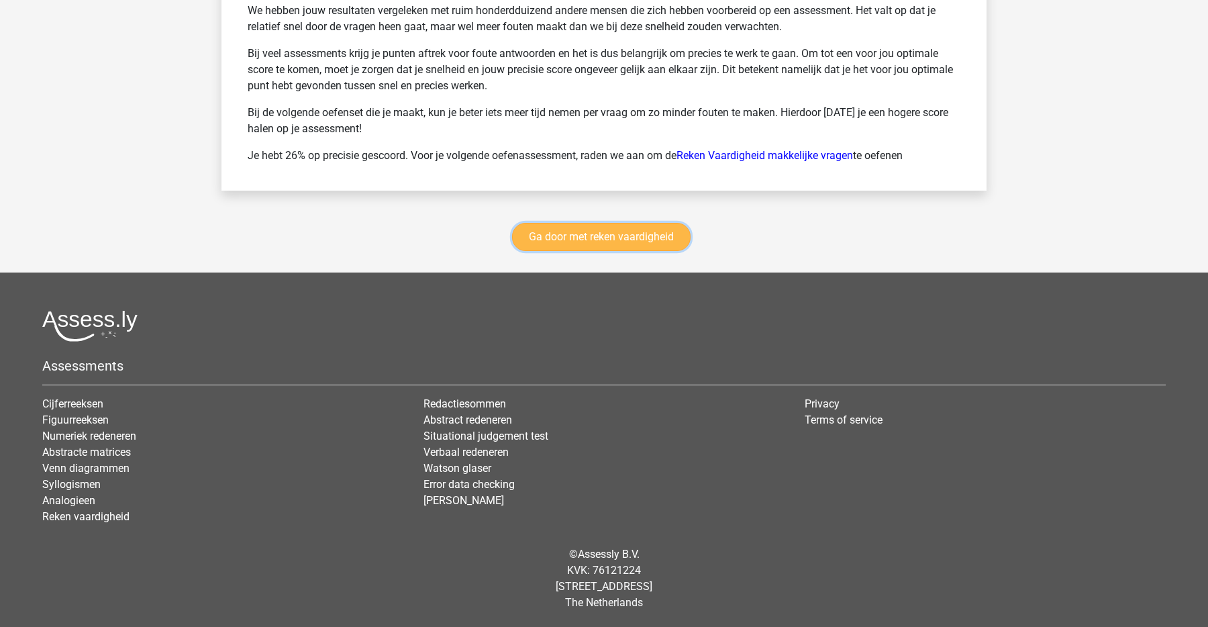
click at [579, 244] on link "Ga door met reken vaardigheid" at bounding box center [601, 237] width 179 height 28
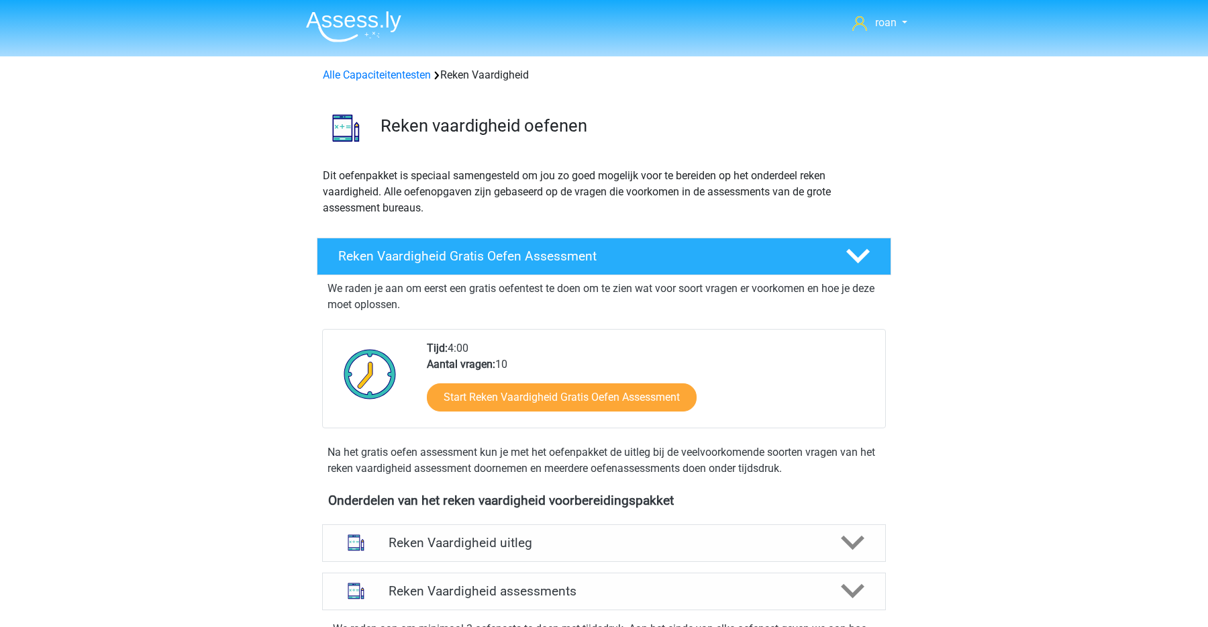
scroll to position [567, 0]
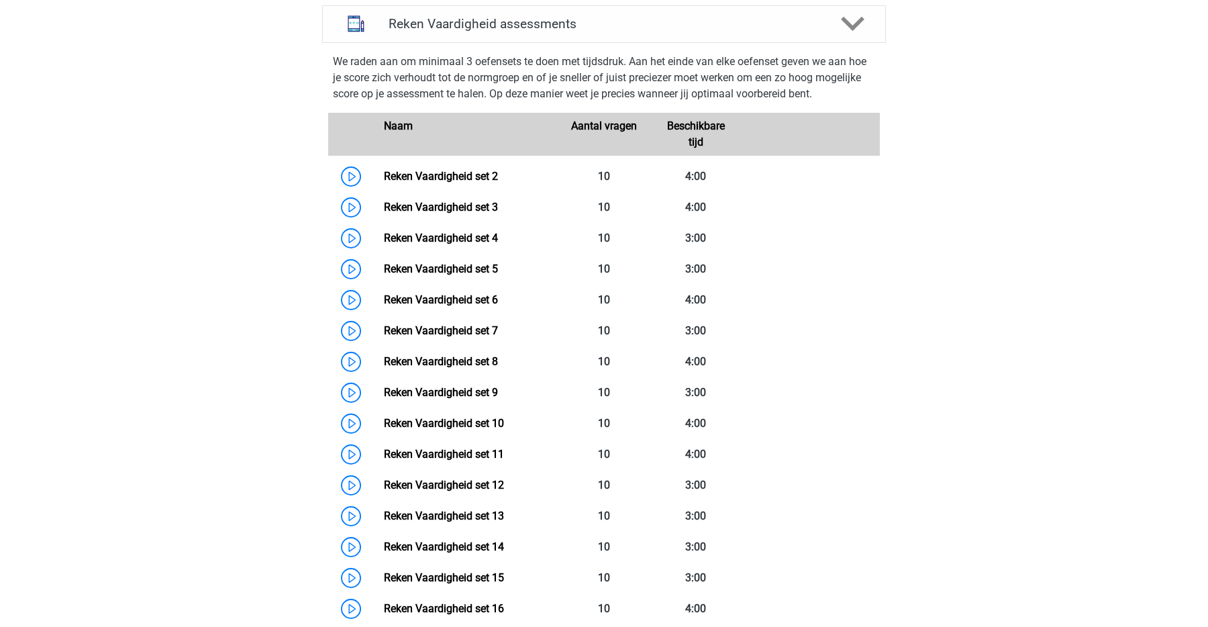
click at [498, 244] on link "Reken Vaardigheid set 4" at bounding box center [441, 238] width 114 height 13
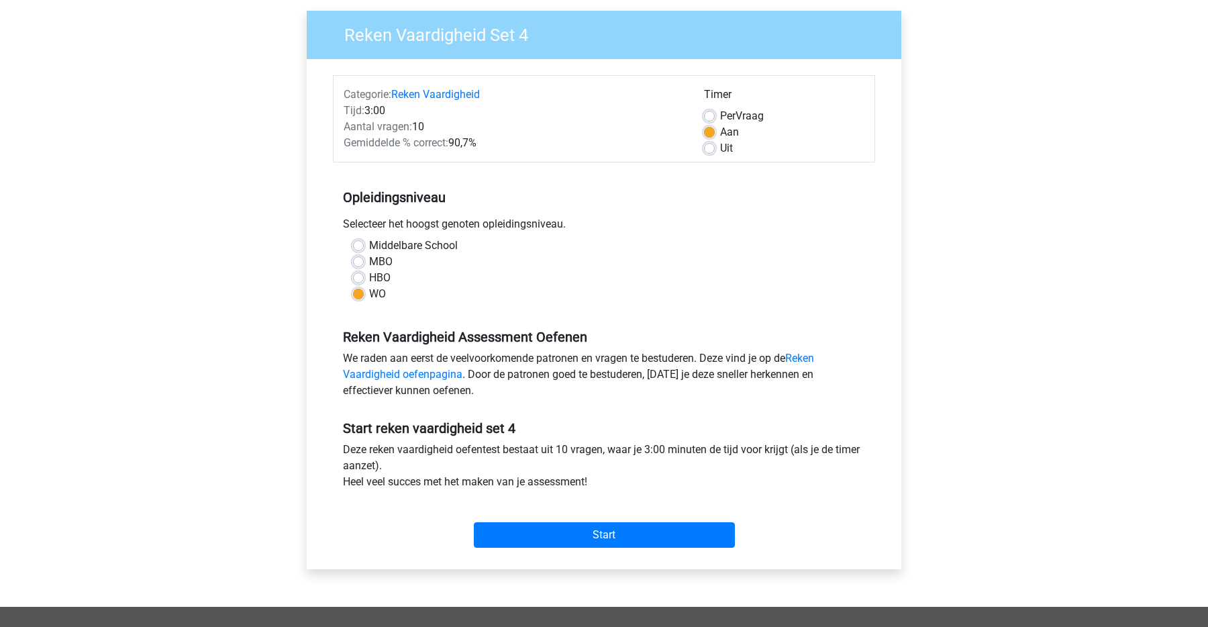
scroll to position [98, 0]
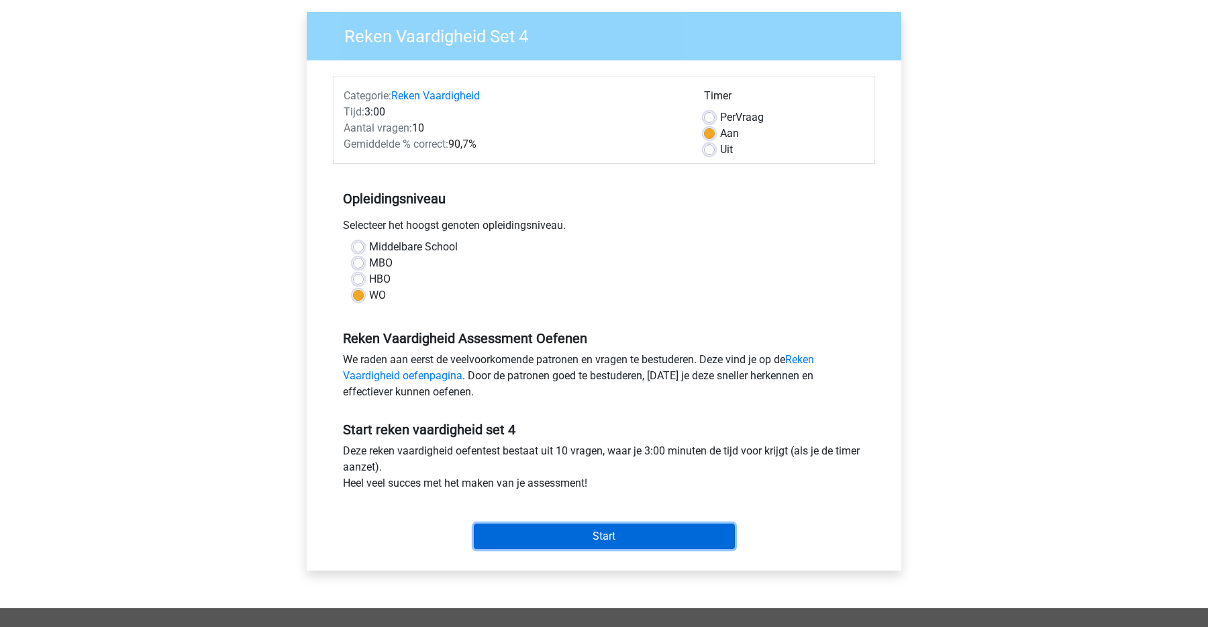
click at [633, 547] on input "Start" at bounding box center [604, 537] width 261 height 26
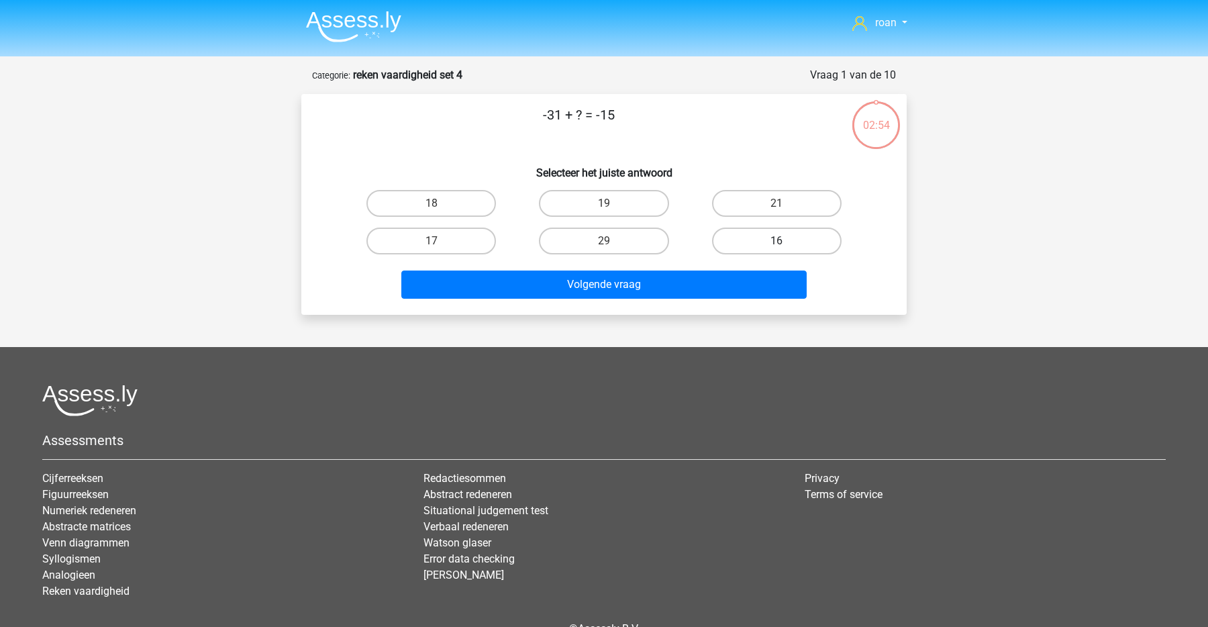
click at [733, 240] on label "16" at bounding box center [777, 241] width 130 height 27
click at [777, 241] on input "16" at bounding box center [781, 245] width 9 height 9
radio input "true"
click at [666, 300] on div "Volgende vraag" at bounding box center [604, 288] width 518 height 34
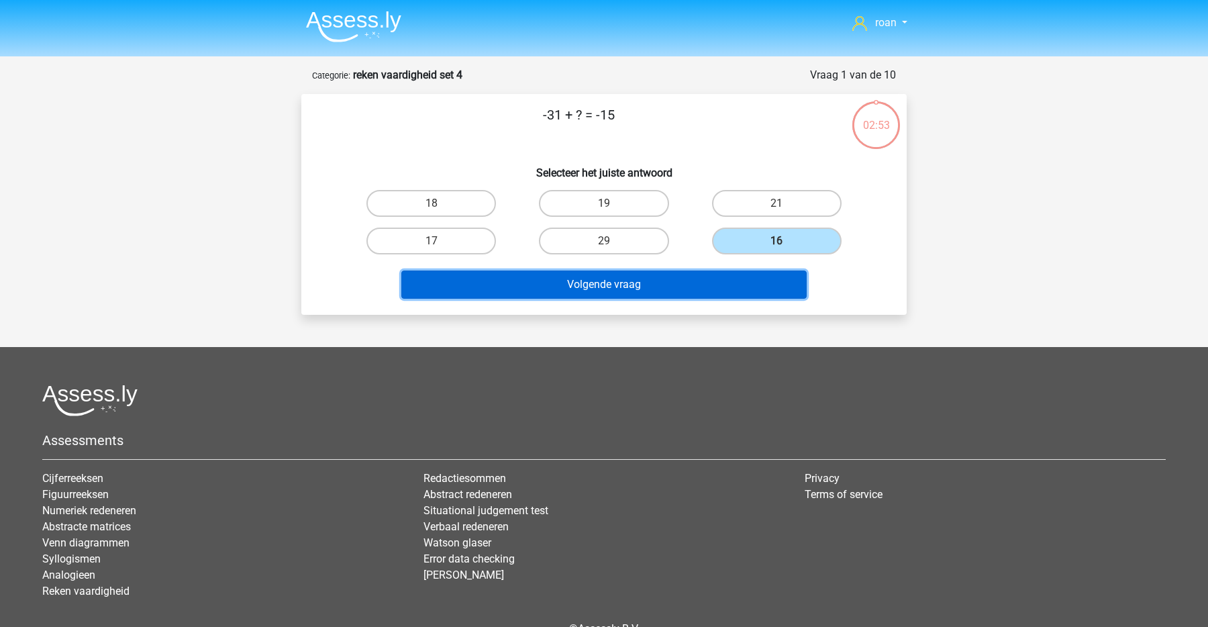
click at [667, 287] on button "Volgende vraag" at bounding box center [604, 285] width 406 height 28
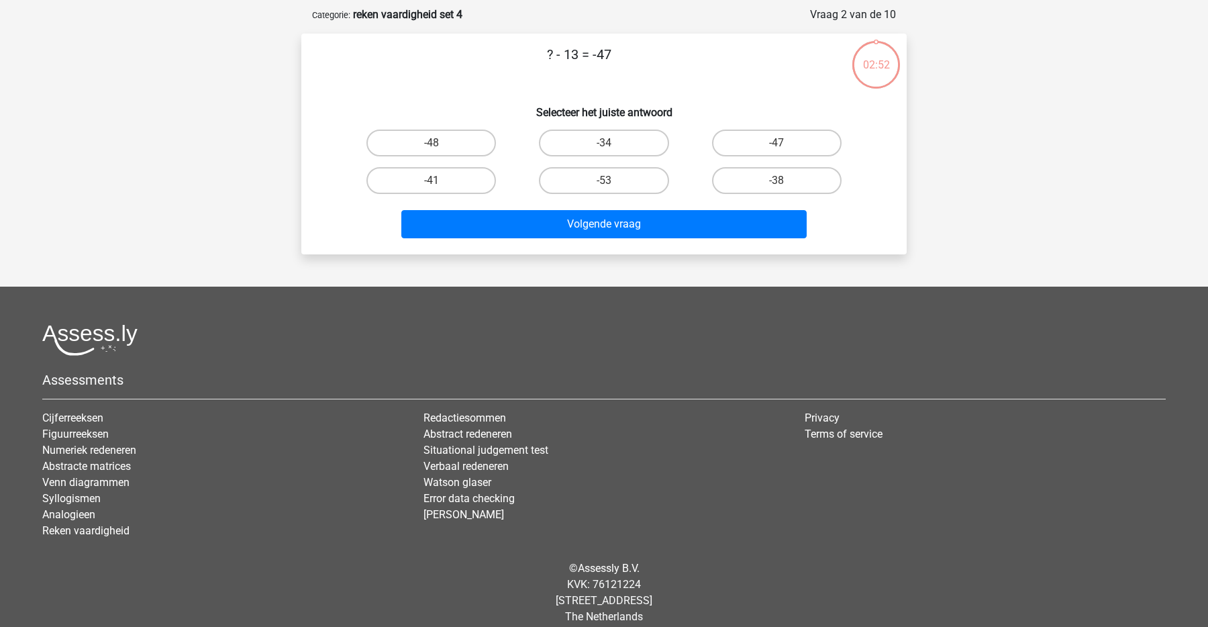
scroll to position [67, 0]
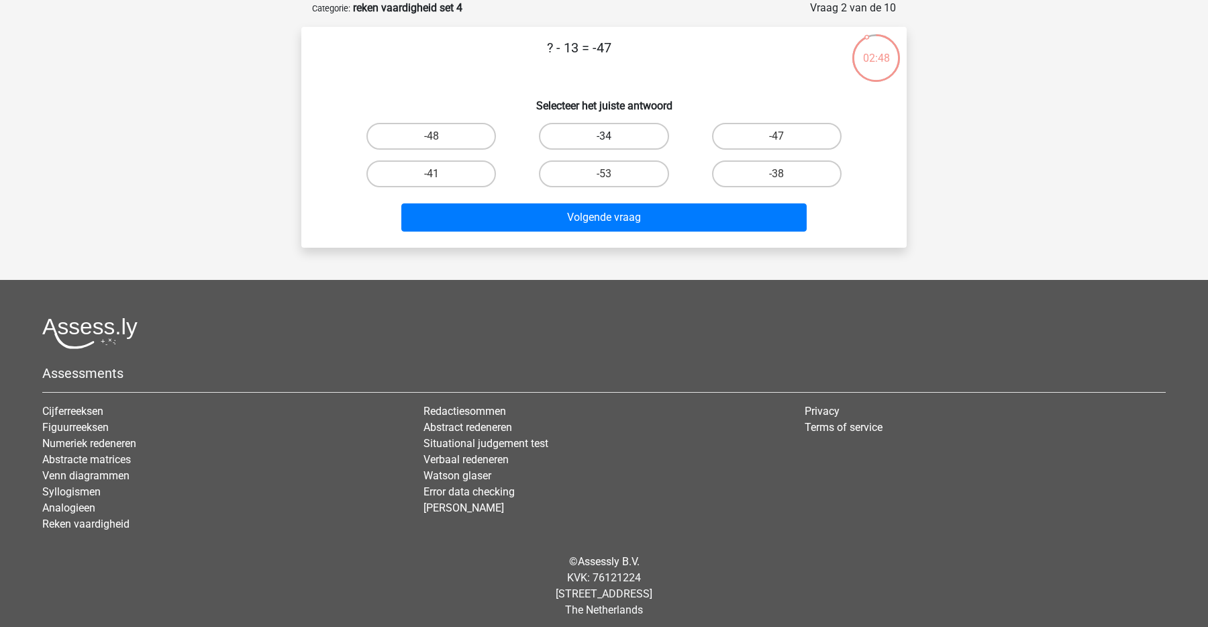
click at [612, 129] on label "-34" at bounding box center [604, 136] width 130 height 27
click at [612, 136] on input "-34" at bounding box center [608, 140] width 9 height 9
radio input "true"
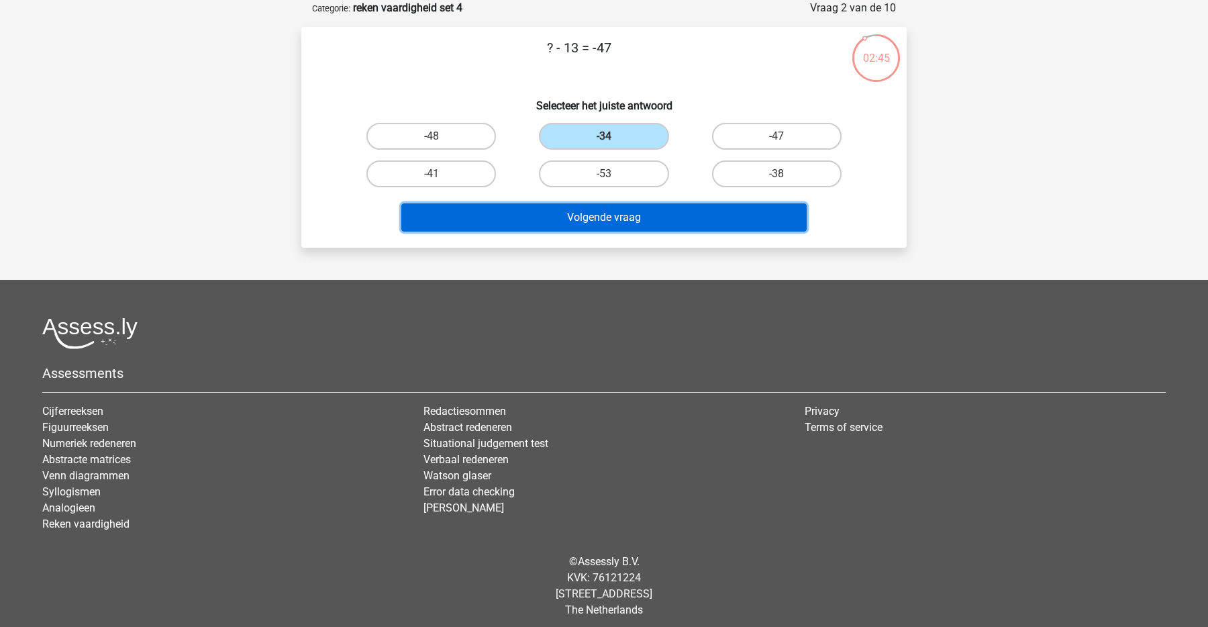
click at [658, 218] on button "Volgende vraag" at bounding box center [604, 217] width 406 height 28
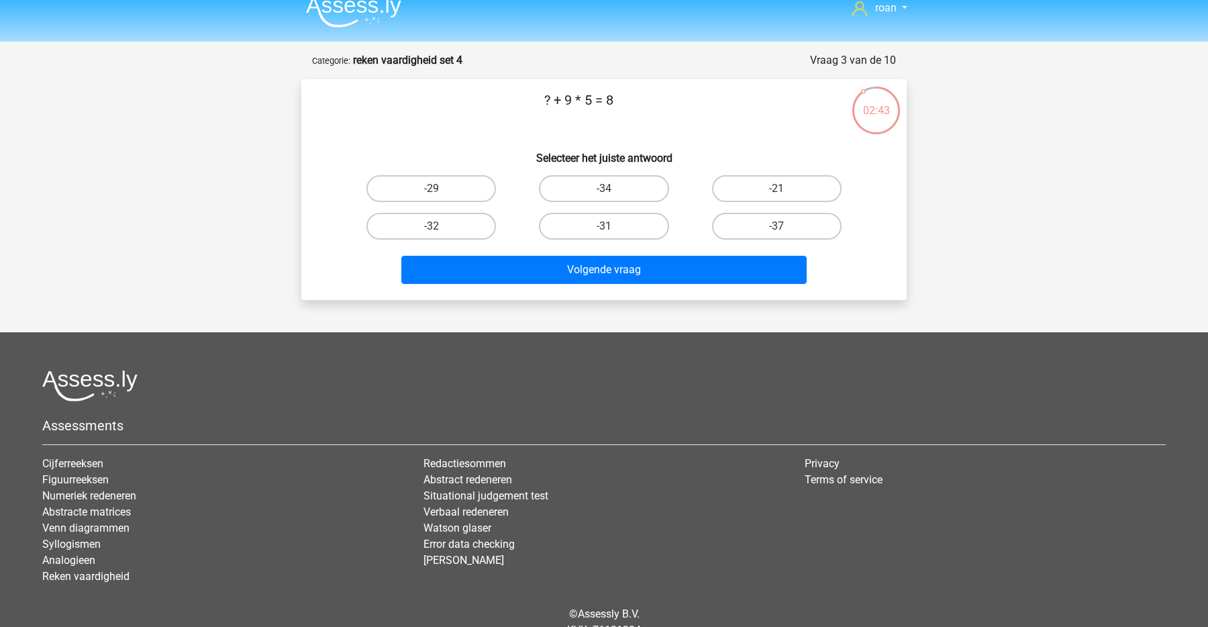
scroll to position [14, 0]
click at [758, 230] on label "-37" at bounding box center [777, 226] width 130 height 27
click at [777, 230] on input "-37" at bounding box center [781, 231] width 9 height 9
radio input "true"
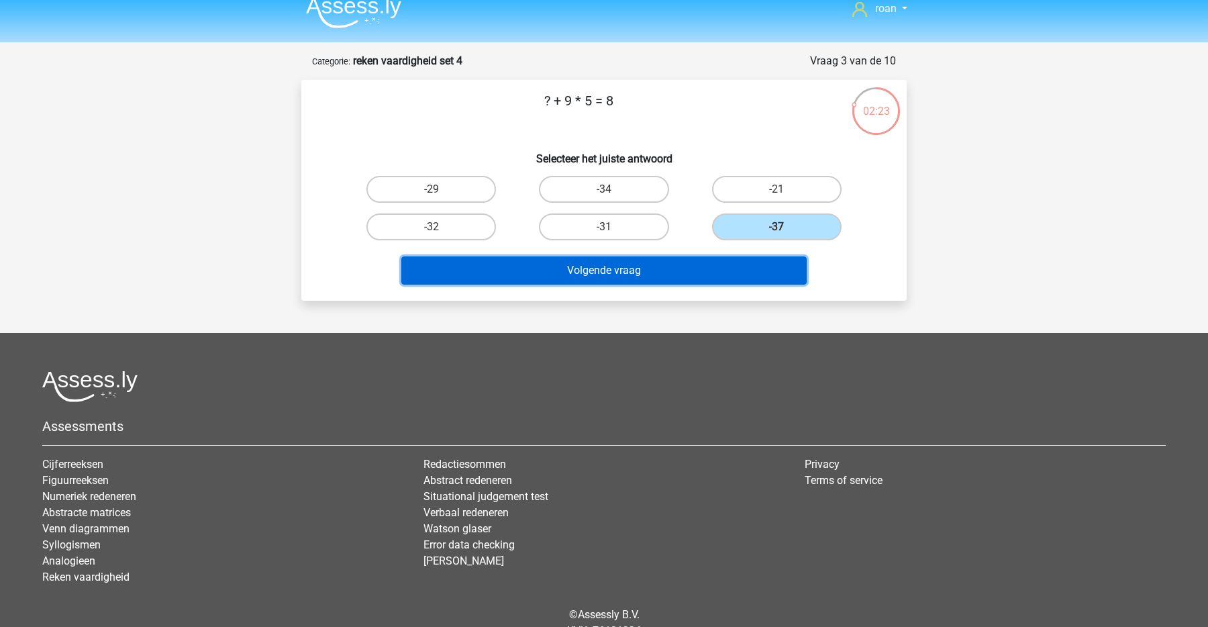
click at [518, 273] on button "Volgende vraag" at bounding box center [604, 270] width 406 height 28
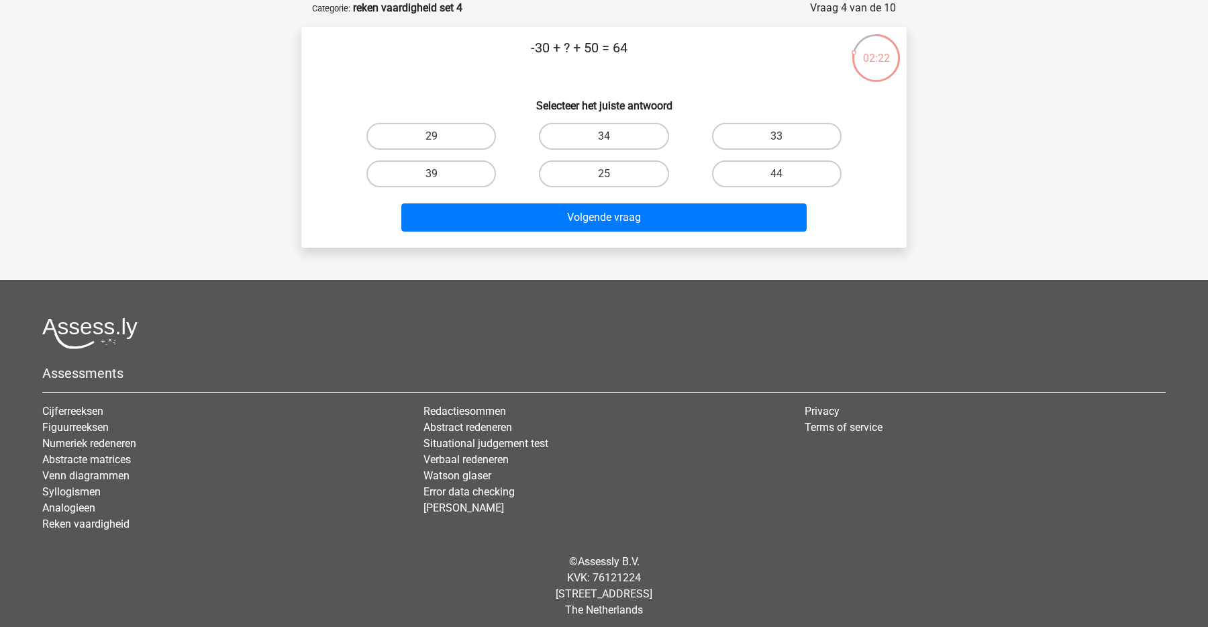
scroll to position [0, 0]
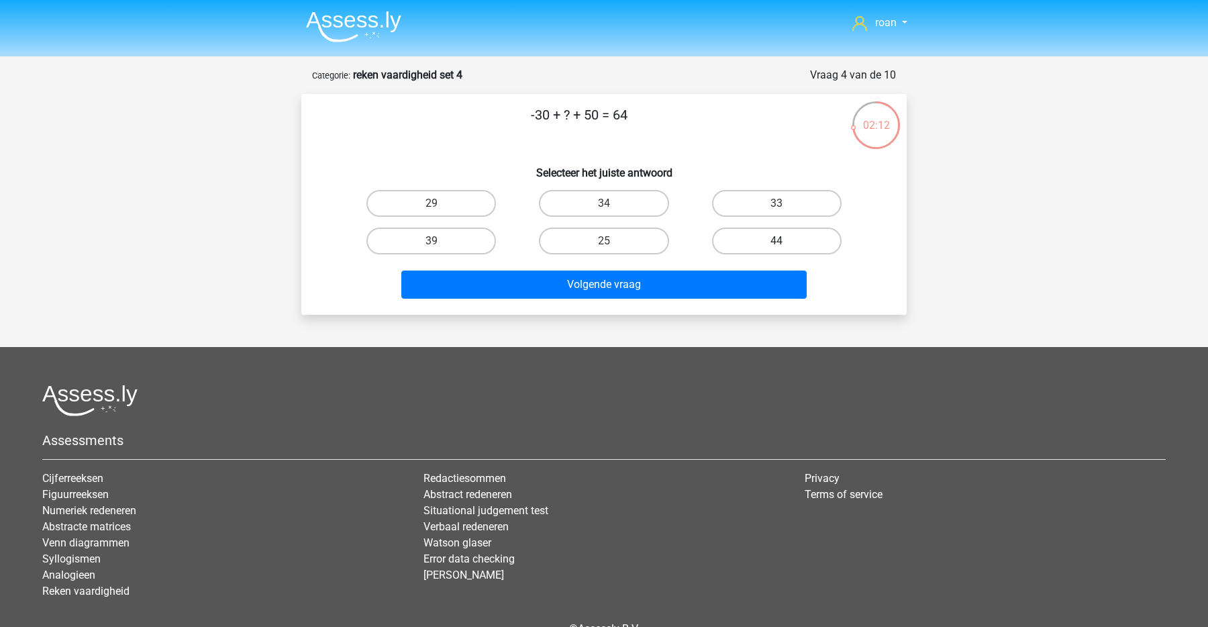
click at [716, 238] on label "44" at bounding box center [777, 241] width 130 height 27
click at [777, 241] on input "44" at bounding box center [781, 245] width 9 height 9
radio input "true"
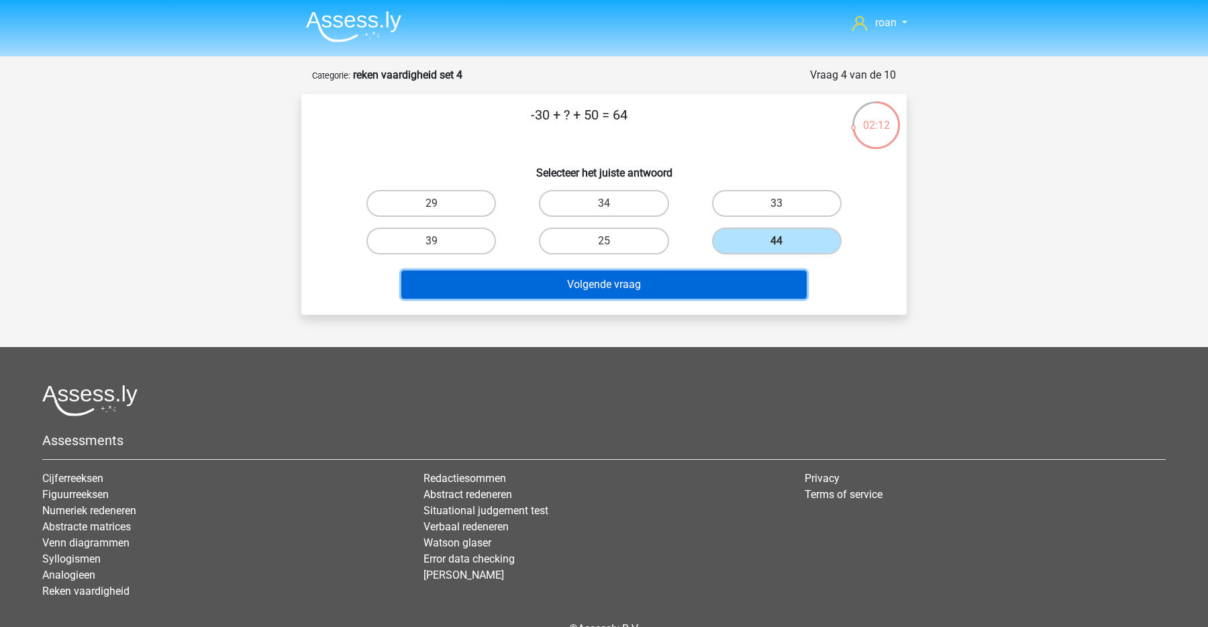
click at [728, 282] on button "Volgende vraag" at bounding box center [604, 285] width 406 height 28
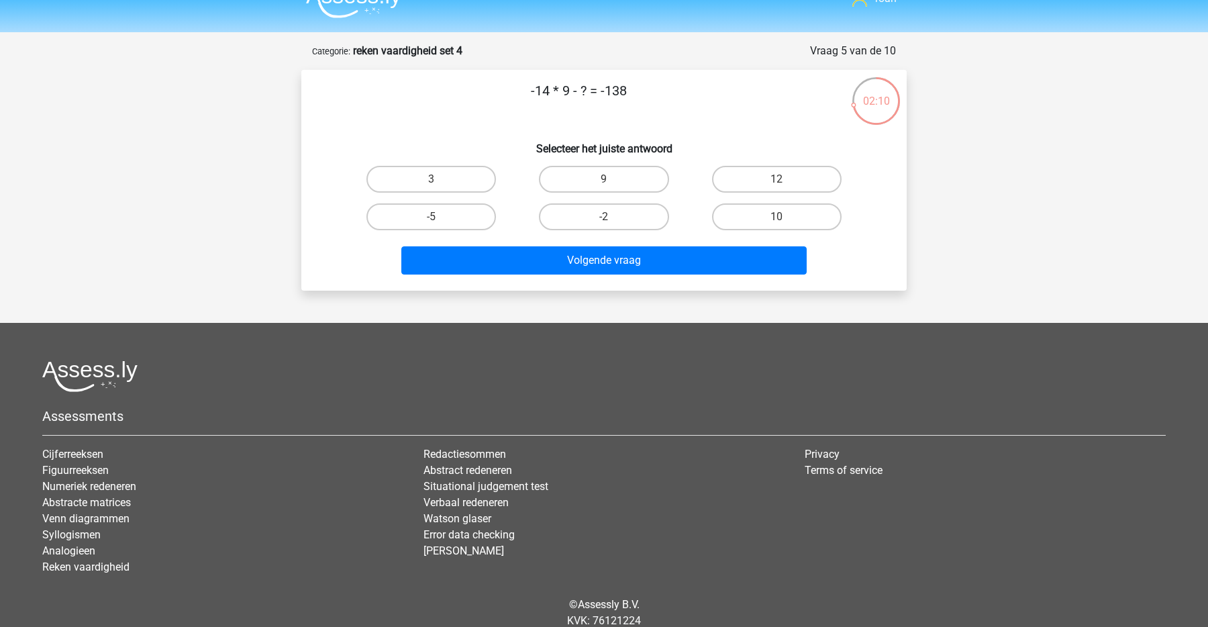
scroll to position [22, 0]
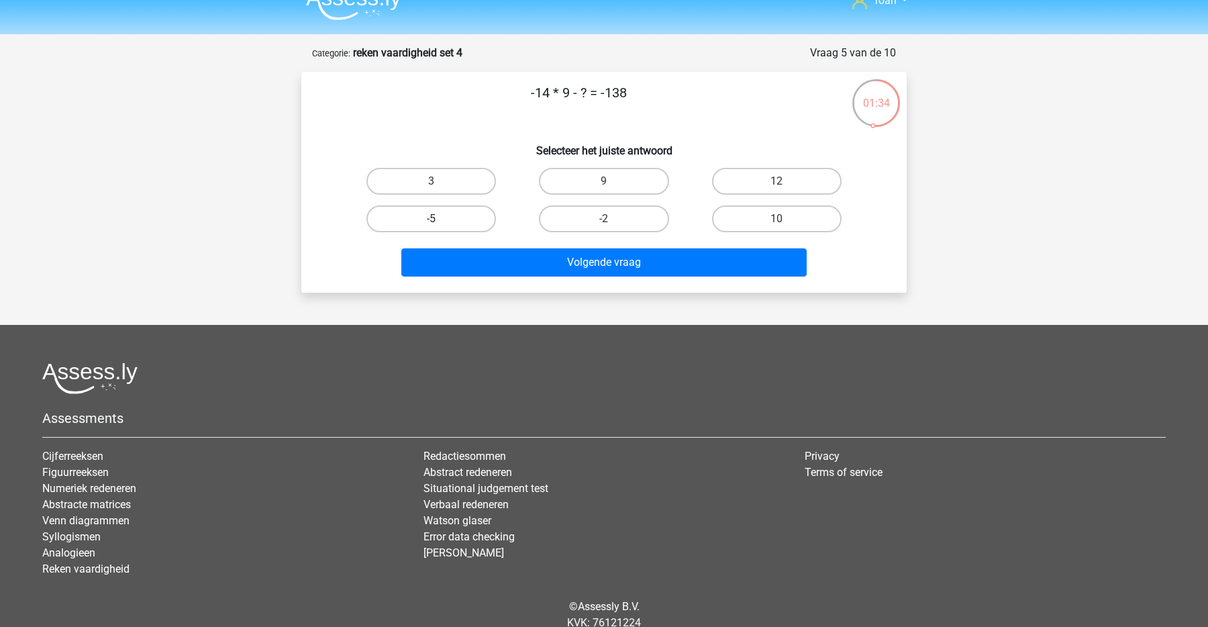
click at [477, 227] on label "-5" at bounding box center [432, 218] width 130 height 27
click at [440, 227] on input "-5" at bounding box center [436, 223] width 9 height 9
radio input "true"
click at [477, 227] on label "-5" at bounding box center [432, 218] width 130 height 27
click at [440, 227] on input "-5" at bounding box center [436, 223] width 9 height 9
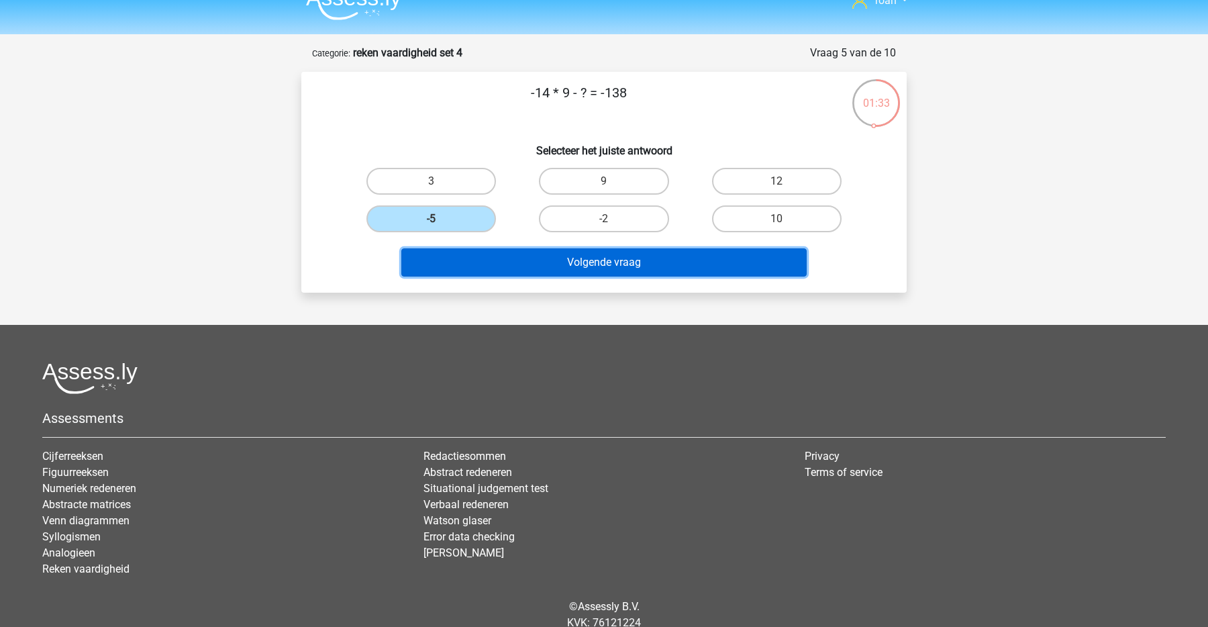
click at [507, 250] on button "Volgende vraag" at bounding box center [604, 262] width 406 height 28
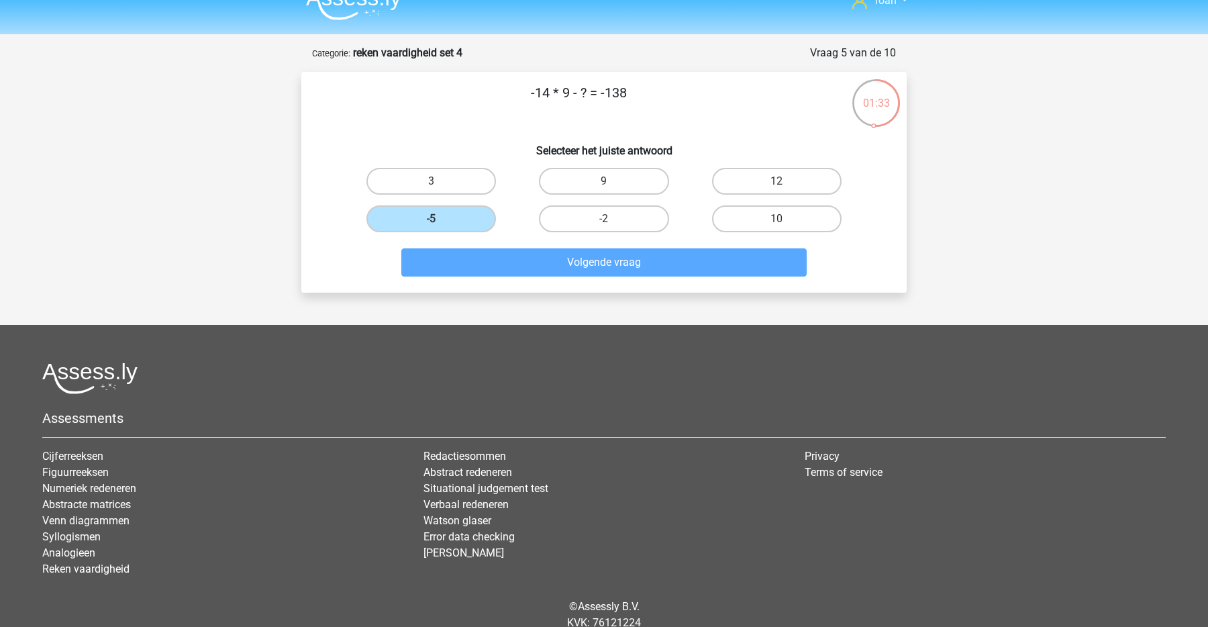
scroll to position [67, 0]
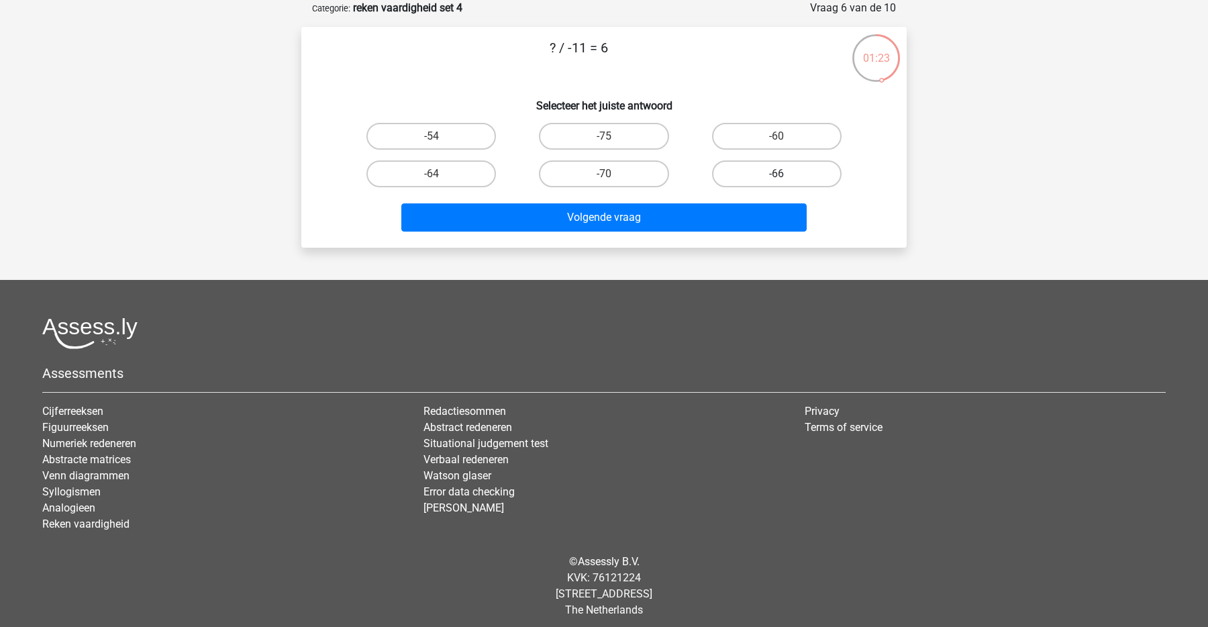
click at [738, 164] on label "-66" at bounding box center [777, 173] width 130 height 27
click at [777, 174] on input "-66" at bounding box center [781, 178] width 9 height 9
radio input "true"
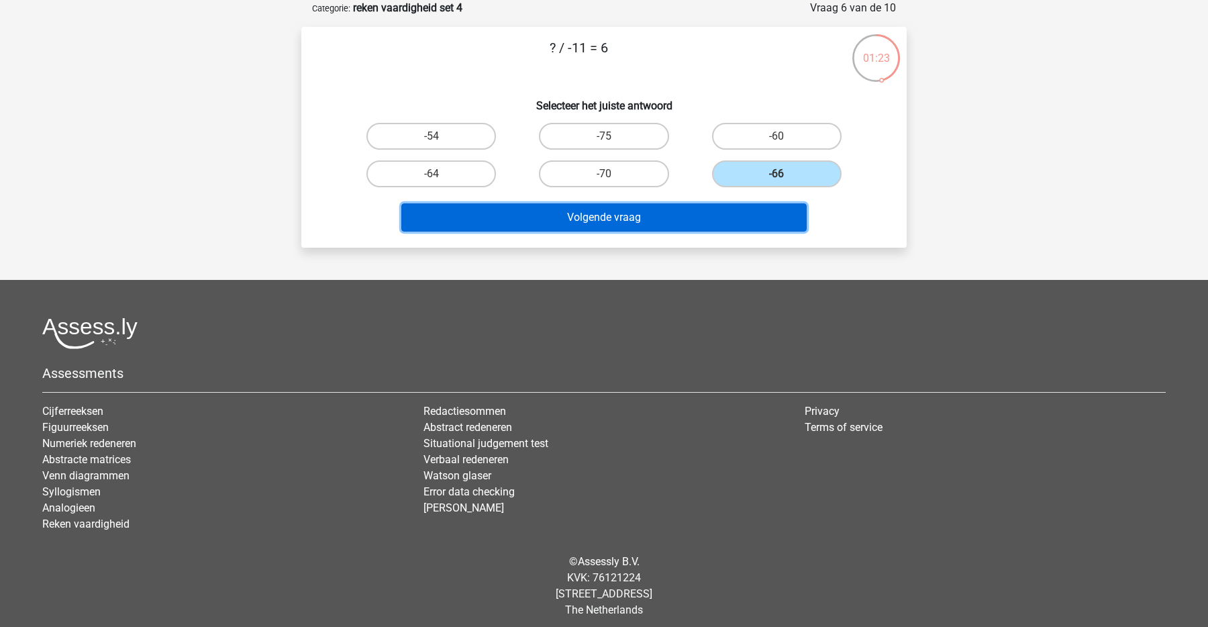
click at [717, 217] on button "Volgende vraag" at bounding box center [604, 217] width 406 height 28
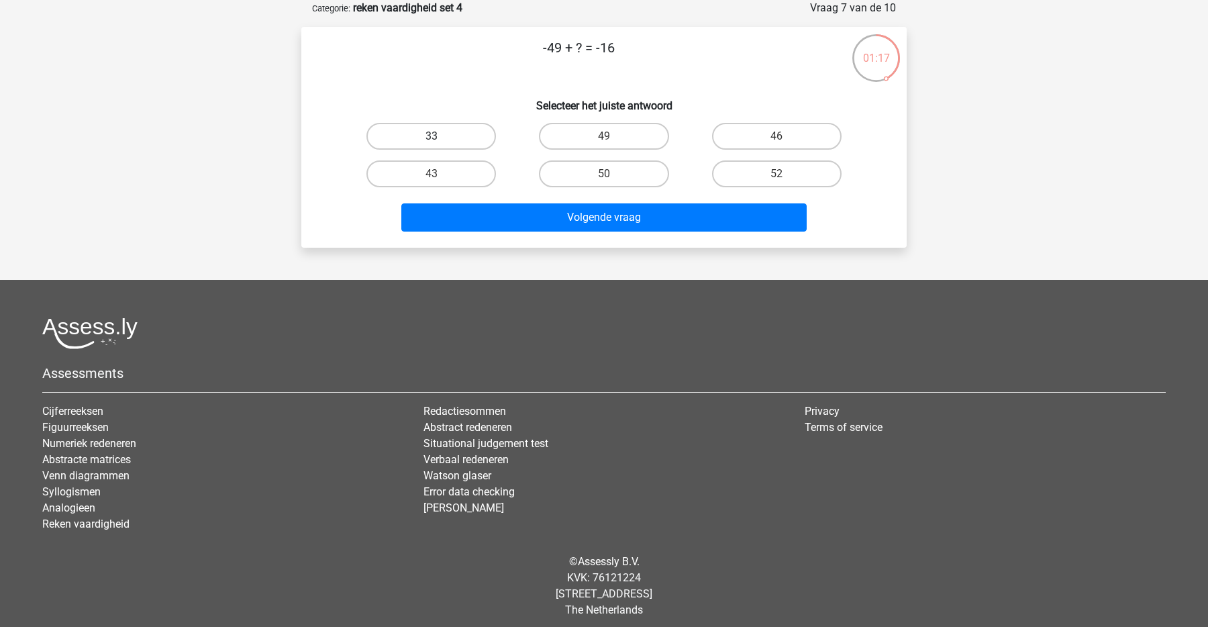
click at [445, 136] on label "33" at bounding box center [432, 136] width 130 height 27
click at [440, 136] on input "33" at bounding box center [436, 140] width 9 height 9
radio input "true"
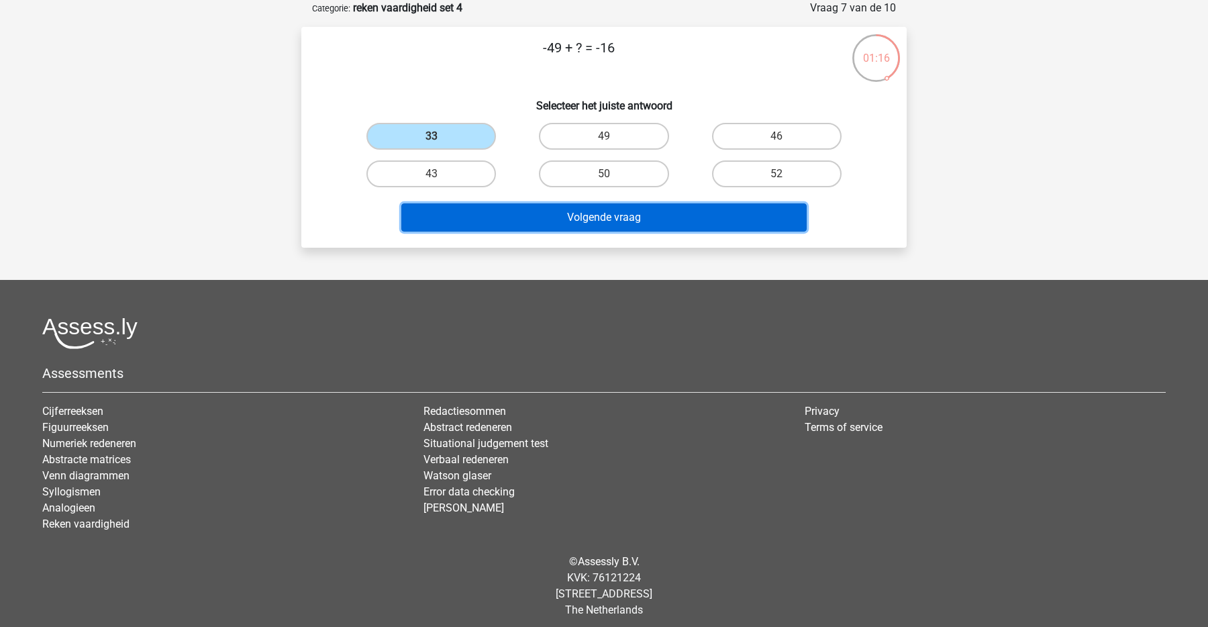
click at [548, 205] on button "Volgende vraag" at bounding box center [604, 217] width 406 height 28
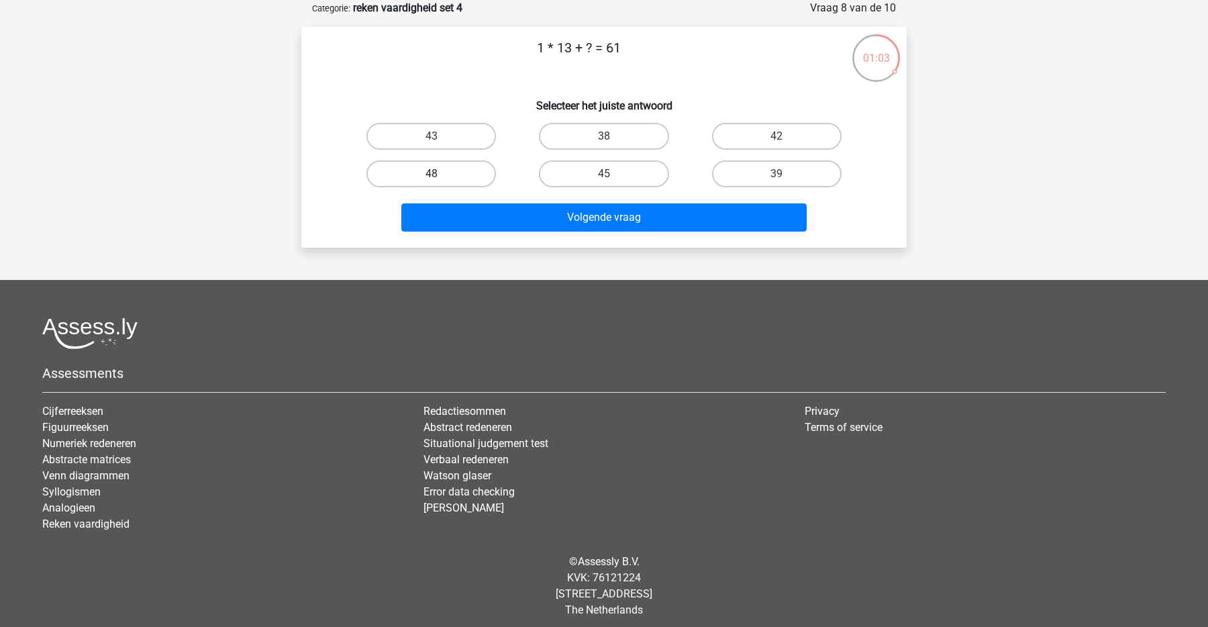
click at [455, 181] on label "48" at bounding box center [432, 173] width 130 height 27
click at [440, 181] on input "48" at bounding box center [436, 178] width 9 height 9
radio input "true"
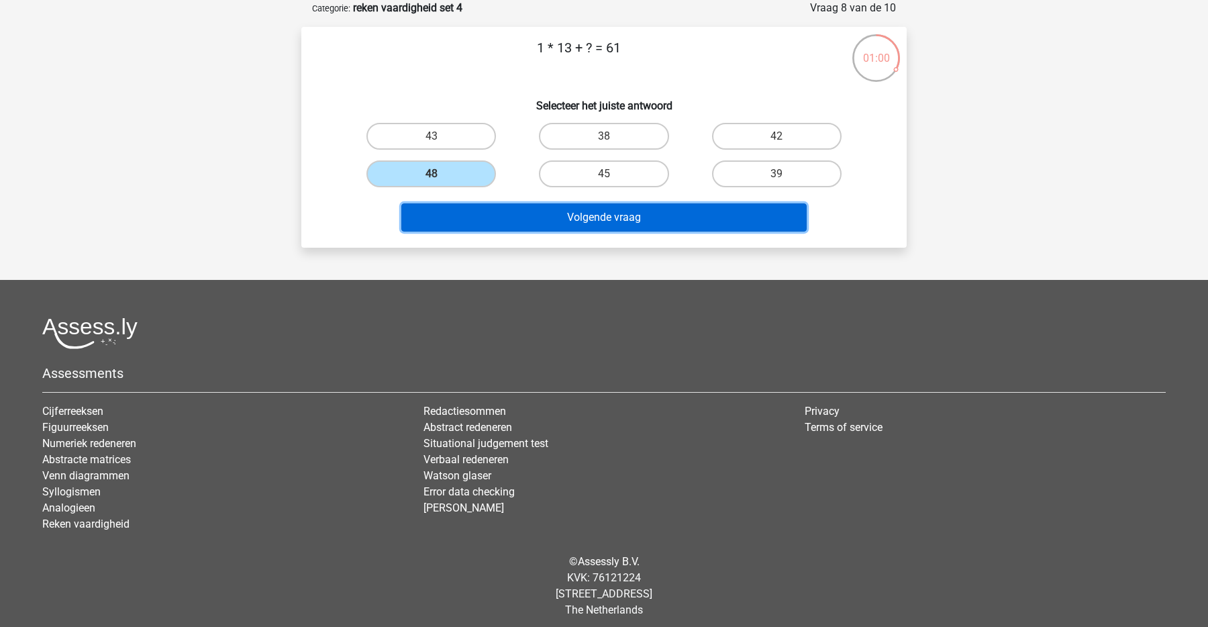
click at [499, 211] on button "Volgende vraag" at bounding box center [604, 217] width 406 height 28
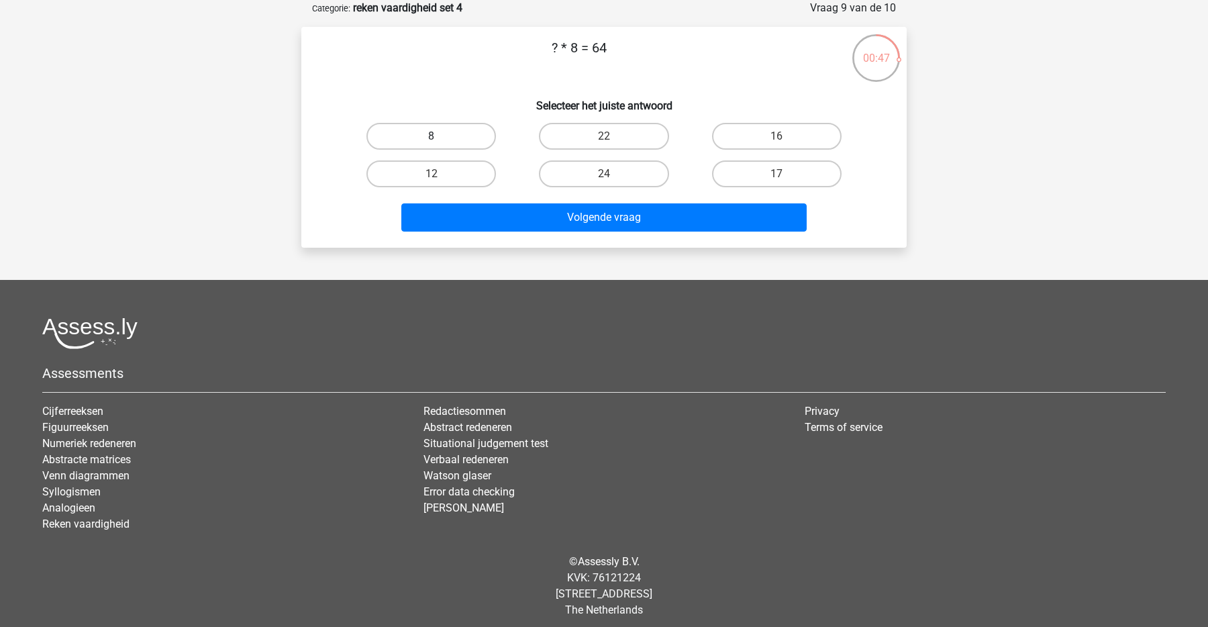
click at [476, 147] on label "8" at bounding box center [432, 136] width 130 height 27
click at [440, 145] on input "8" at bounding box center [436, 140] width 9 height 9
radio input "true"
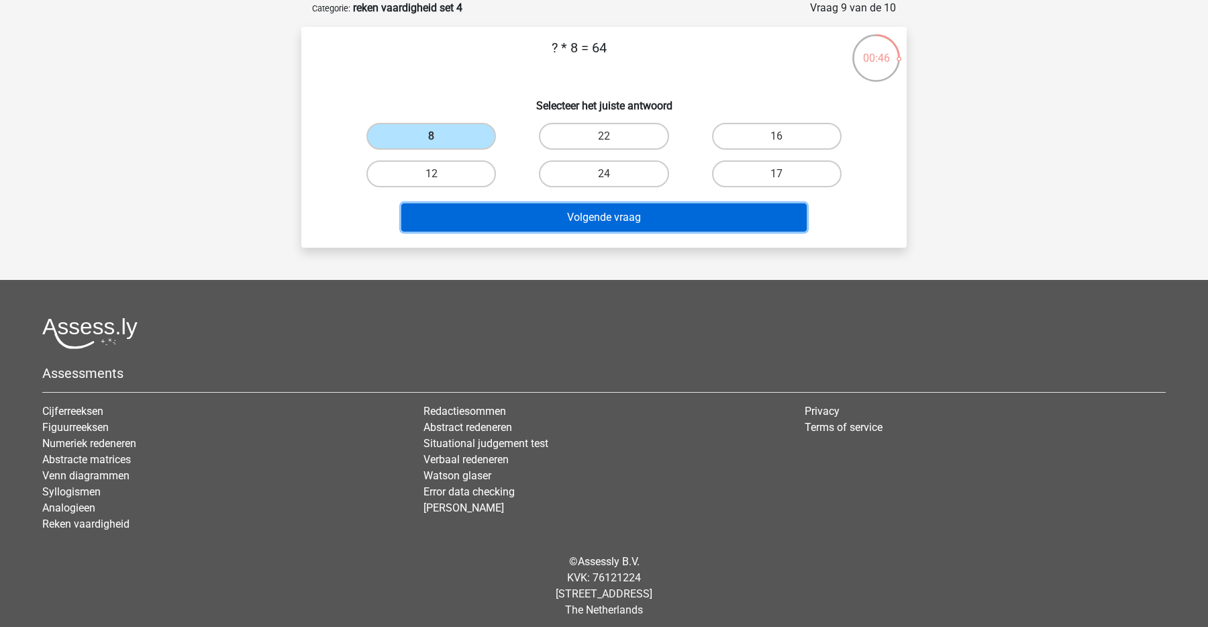
click at [564, 220] on button "Volgende vraag" at bounding box center [604, 217] width 406 height 28
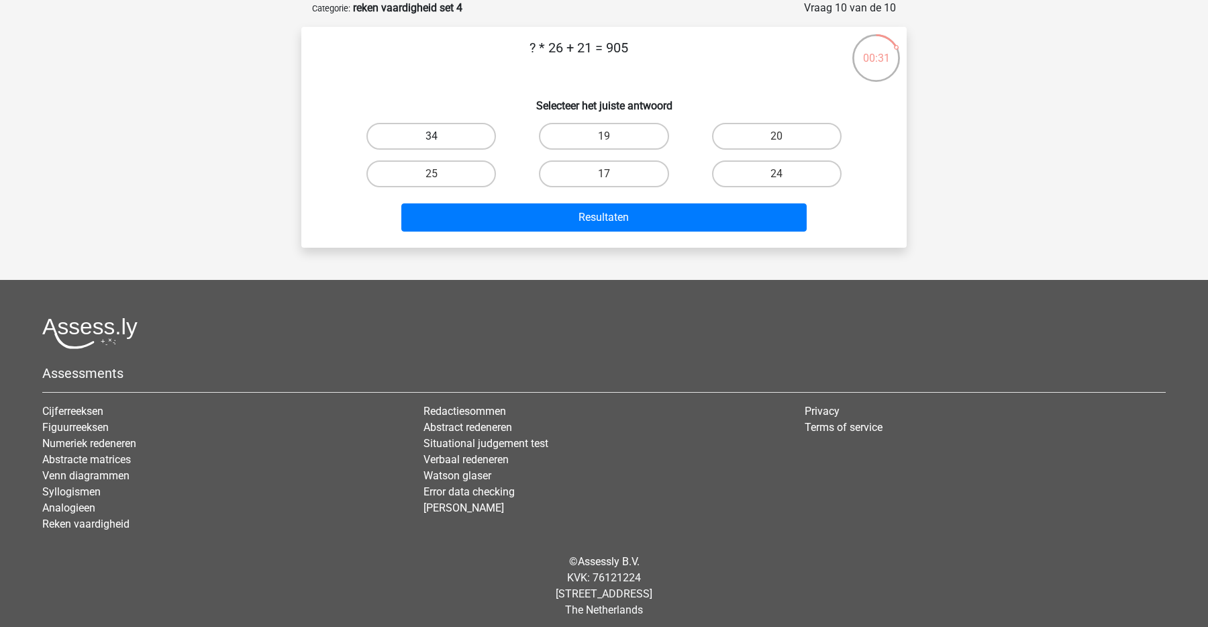
click at [458, 132] on label "34" at bounding box center [432, 136] width 130 height 27
click at [440, 136] on input "34" at bounding box center [436, 140] width 9 height 9
radio input "true"
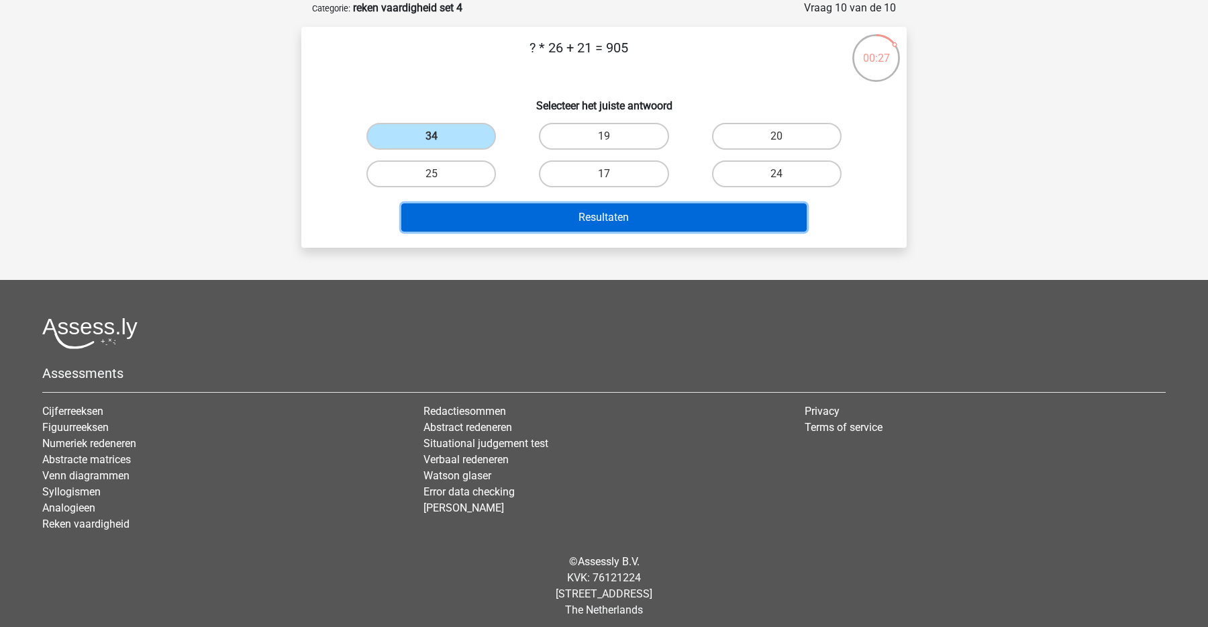
click at [726, 213] on button "Resultaten" at bounding box center [604, 217] width 406 height 28
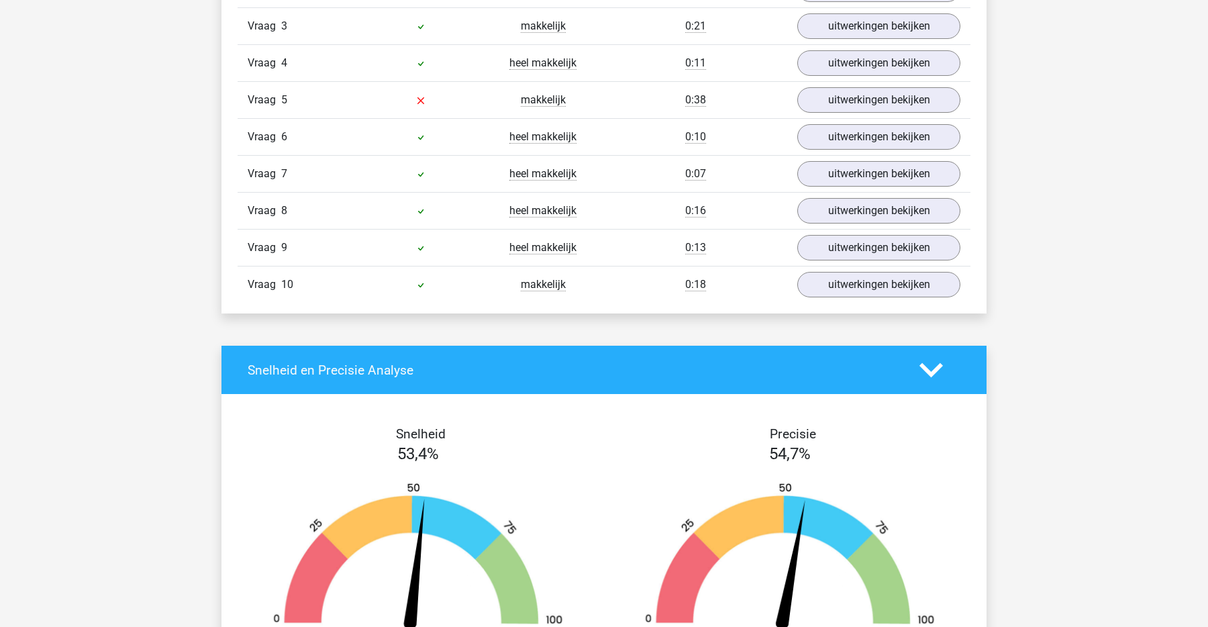
scroll to position [991, 0]
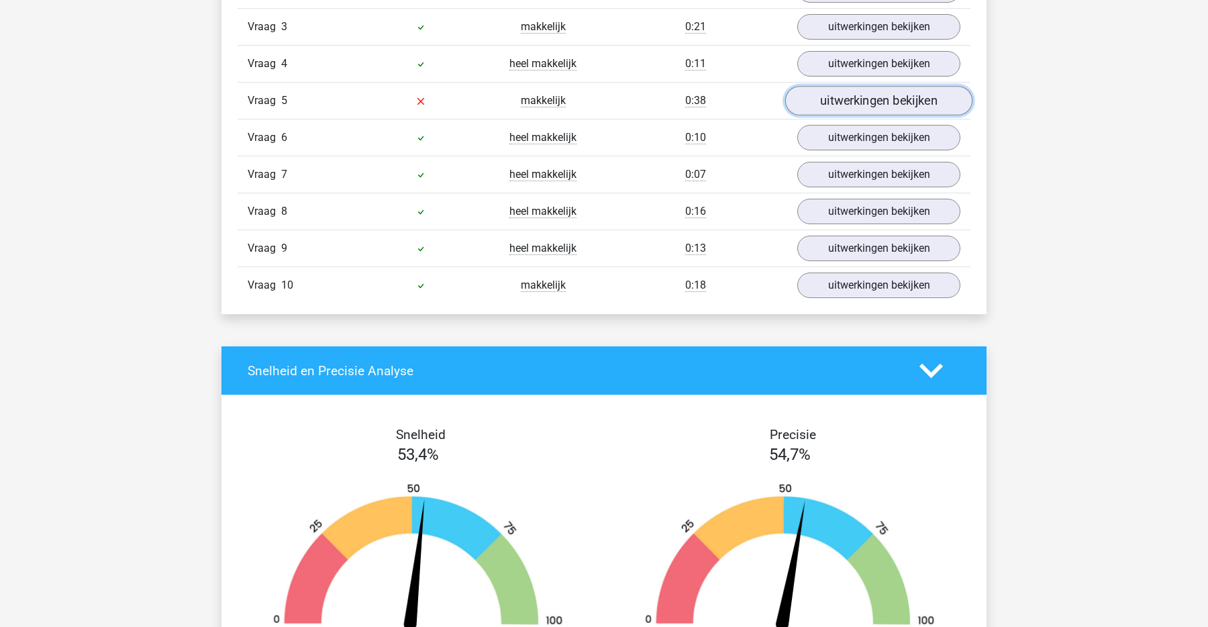
click at [842, 97] on link "uitwerkingen bekijken" at bounding box center [878, 102] width 187 height 30
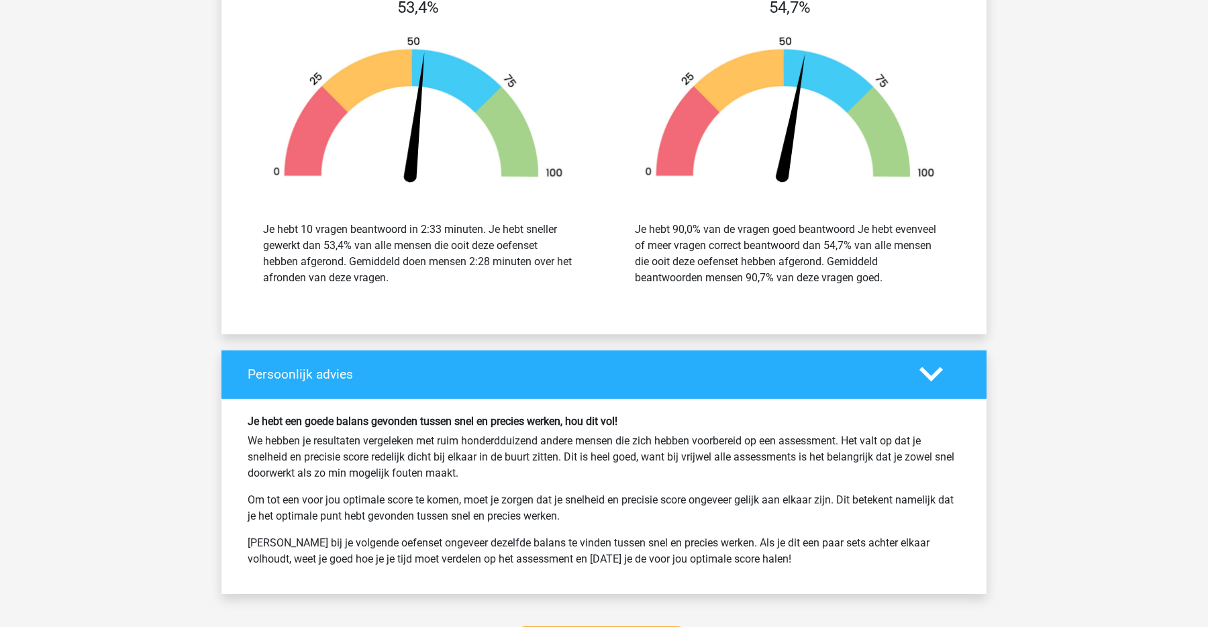
scroll to position [2331, 0]
